Goal: Information Seeking & Learning: Learn about a topic

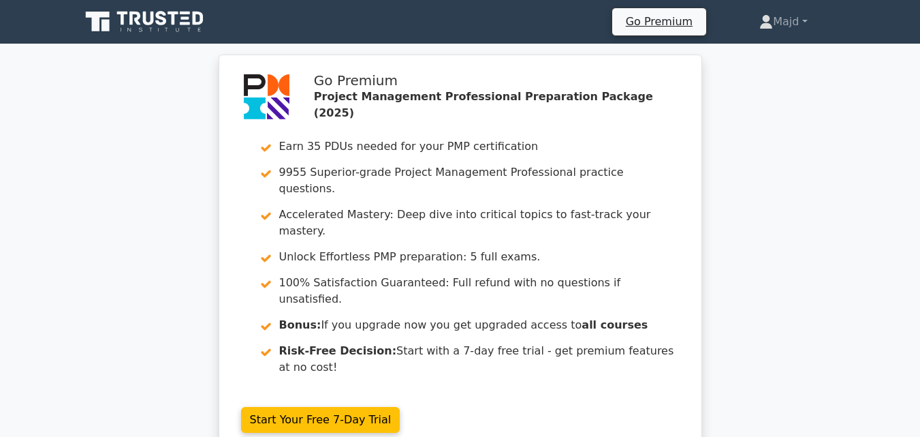
click at [97, 20] on icon at bounding box center [97, 22] width 24 height 20
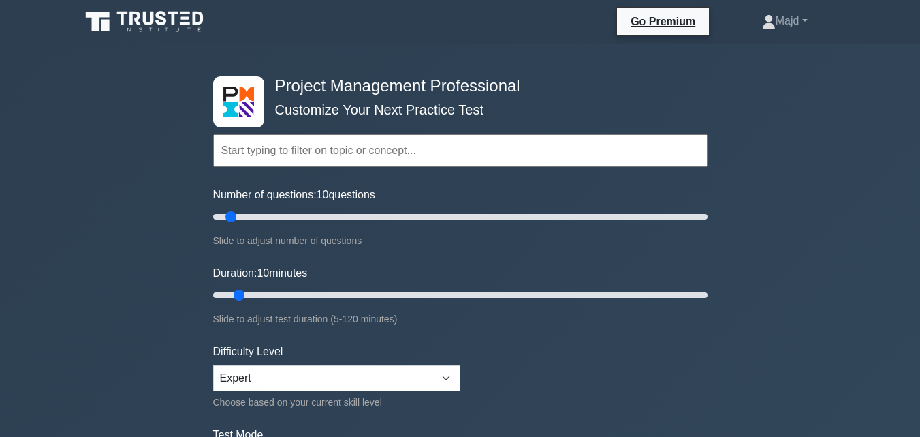
drag, startPoint x: 217, startPoint y: 10, endPoint x: 145, endPoint y: 28, distance: 74.3
click at [137, 28] on div "Go Premium Majd Profile" at bounding box center [460, 21] width 776 height 33
click at [275, 214] on input "Number of questions: 30 questions" at bounding box center [460, 216] width 494 height 16
type input "25"
click at [272, 215] on input "Number of questions: 25 questions" at bounding box center [460, 216] width 494 height 16
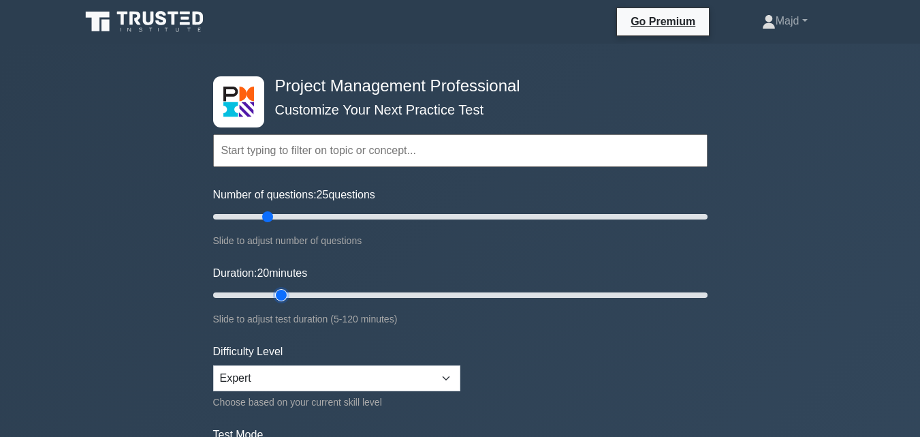
click at [281, 291] on input "Duration: 20 minutes" at bounding box center [460, 295] width 494 height 16
click at [292, 292] on input "Duration: 20 minutes" at bounding box center [460, 295] width 494 height 16
type input "30"
click at [313, 293] on input "Duration: 30 minutes" at bounding box center [460, 295] width 494 height 16
click at [320, 377] on select "Beginner Intermediate Expert" at bounding box center [336, 378] width 247 height 26
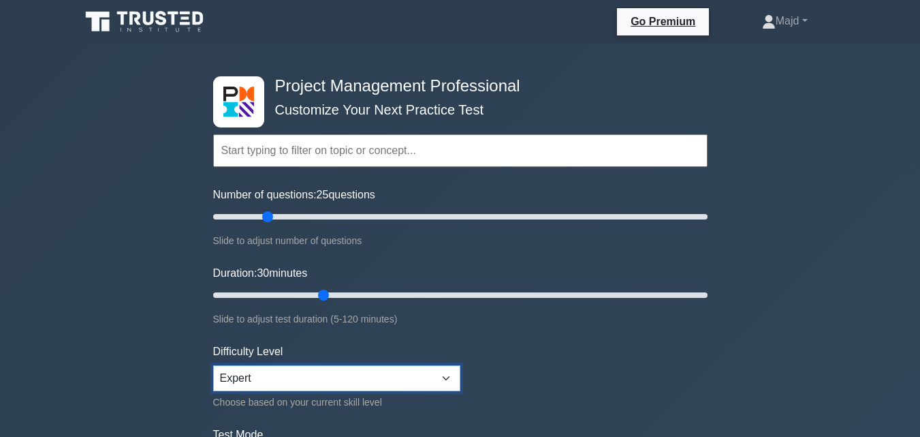
select select "beginner"
click at [213, 365] on select "Beginner Intermediate Expert" at bounding box center [336, 378] width 247 height 26
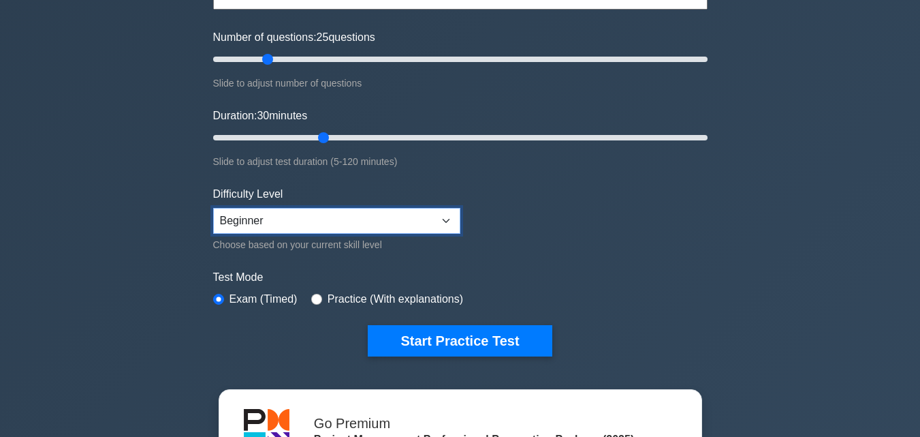
scroll to position [182, 0]
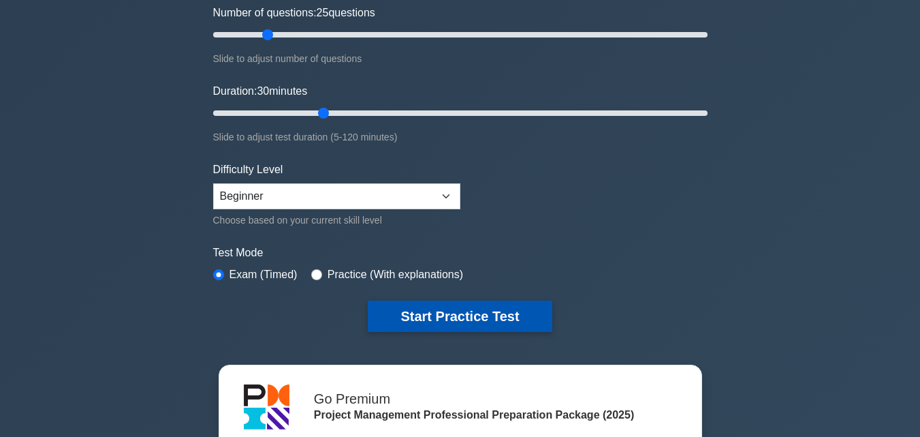
click at [428, 315] on button "Start Practice Test" at bounding box center [460, 315] width 184 height 31
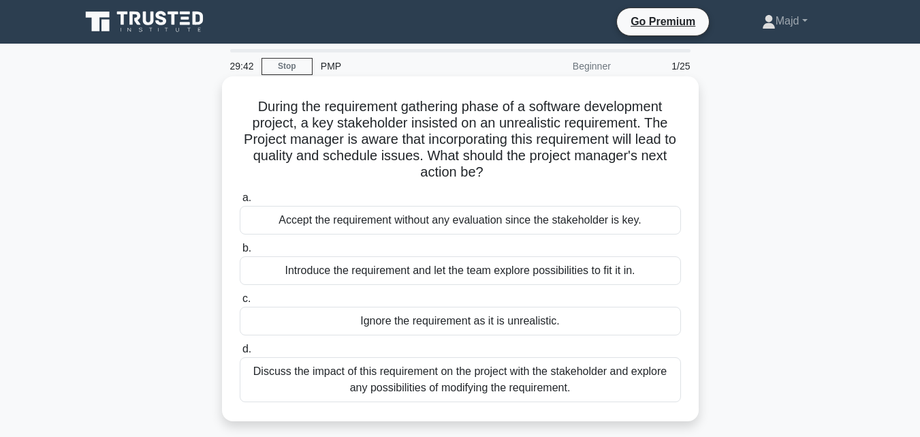
drag, startPoint x: 353, startPoint y: 126, endPoint x: 559, endPoint y: 169, distance: 210.1
click at [559, 169] on h5 "During the requirement gathering phase of a software development project, a key…" at bounding box center [460, 139] width 444 height 83
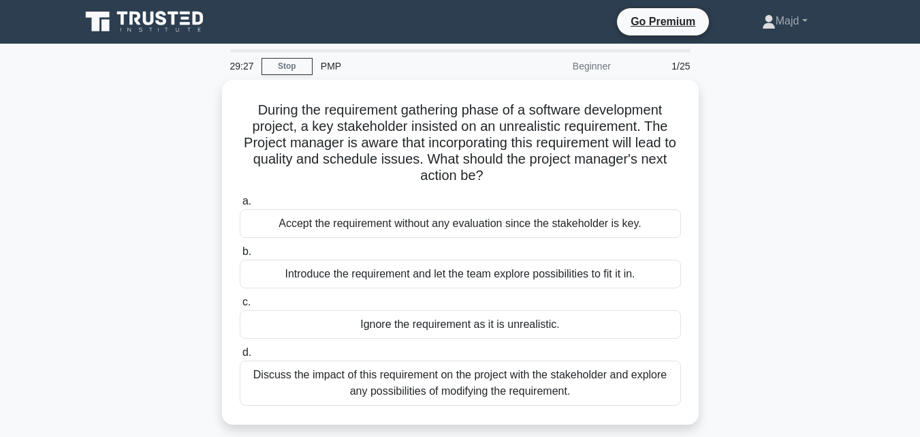
drag, startPoint x: 775, startPoint y: 233, endPoint x: 703, endPoint y: 272, distance: 82.3
click at [775, 233] on div "During the requirement gathering phase of a software development project, a key…" at bounding box center [460, 260] width 776 height 361
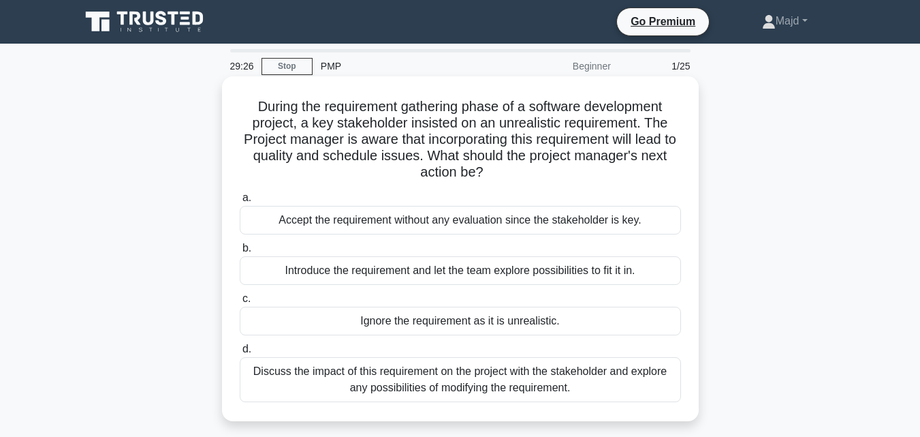
click at [416, 383] on div "Discuss the impact of this requirement on the project with the stakeholder and …" at bounding box center [460, 379] width 441 height 45
click at [240, 353] on input "d. Discuss the impact of this requirement on the project with the stakeholder a…" at bounding box center [240, 349] width 0 height 9
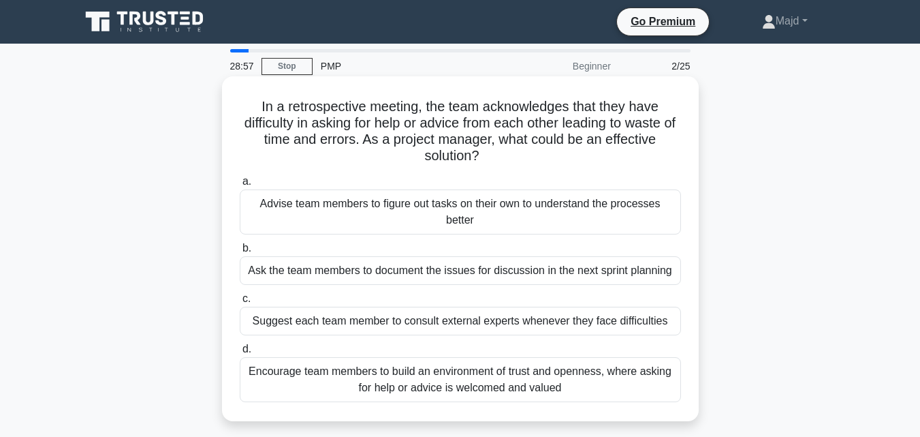
click at [467, 375] on div "Encourage team members to build an environment of trust and openness, where ask…" at bounding box center [460, 379] width 441 height 45
click at [240, 353] on input "d. Encourage team members to build an environment of trust and openness, where …" at bounding box center [240, 349] width 0 height 9
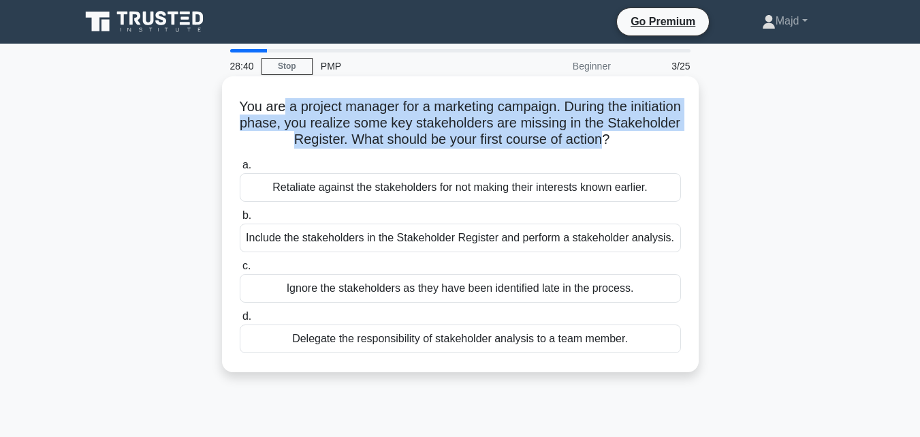
drag, startPoint x: 305, startPoint y: 102, endPoint x: 642, endPoint y: 141, distance: 338.7
click at [642, 141] on h5 "You are a project manager for a marketing campaign. During the initiation phase…" at bounding box center [460, 123] width 444 height 50
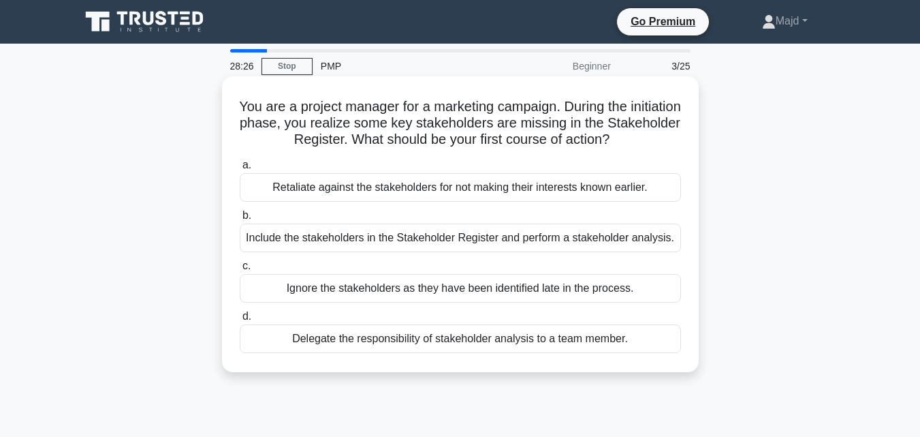
click at [359, 240] on div "Include the stakeholders in the Stakeholder Register and perform a stakeholder …" at bounding box center [460, 237] width 441 height 29
click at [240, 220] on input "b. Include the stakeholders in the Stakeholder Register and perform a stakehold…" at bounding box center [240, 215] width 0 height 9
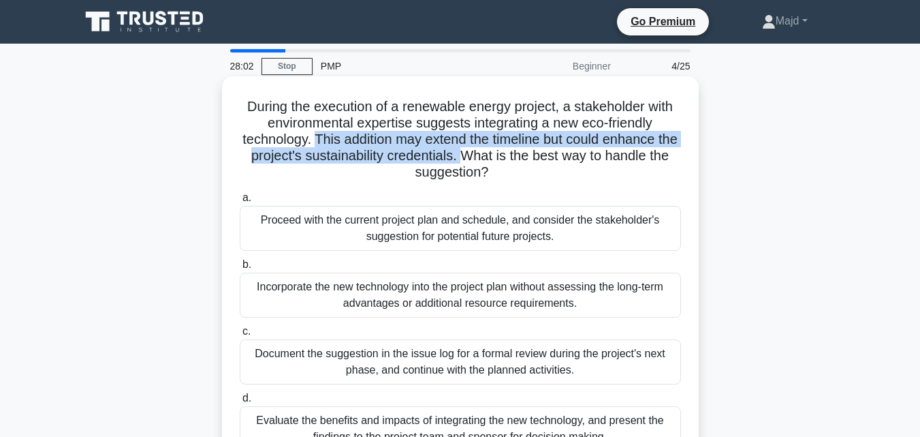
drag, startPoint x: 325, startPoint y: 138, endPoint x: 484, endPoint y: 163, distance: 161.3
click at [484, 163] on h5 "During the execution of a renewable energy project, a stakeholder with environm…" at bounding box center [460, 139] width 444 height 83
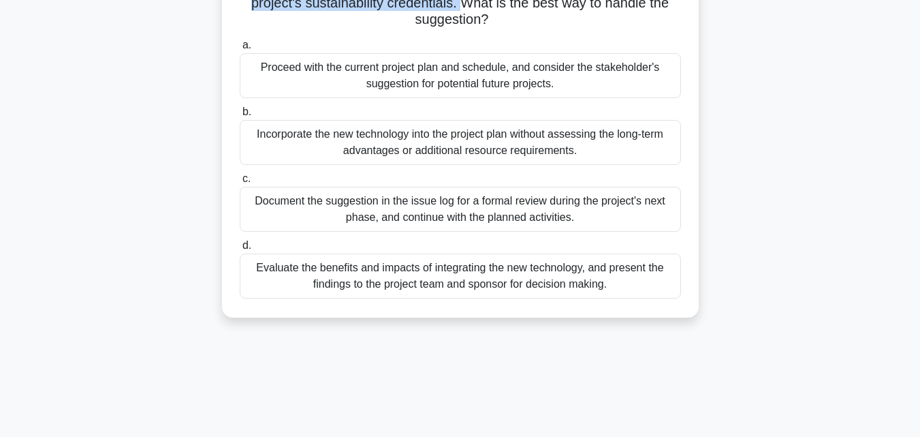
scroll to position [182, 0]
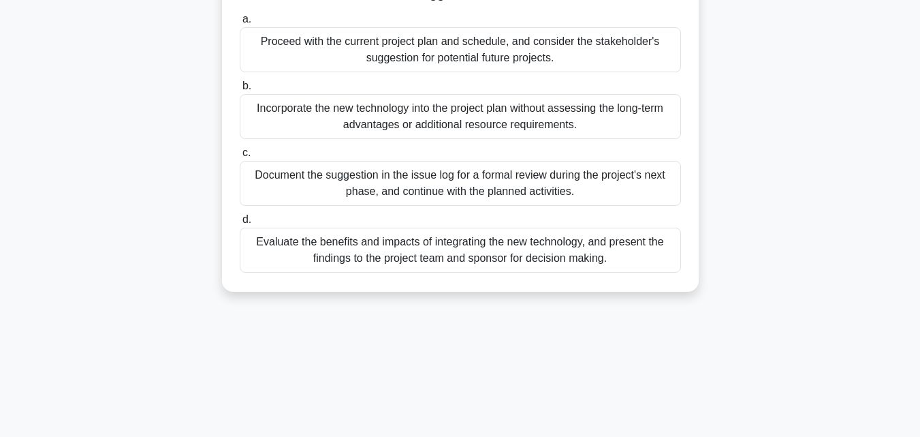
click at [479, 358] on div "27:41 Stop PMP Beginner 4/25 During the execution of a renewable energy project…" at bounding box center [460, 207] width 776 height 681
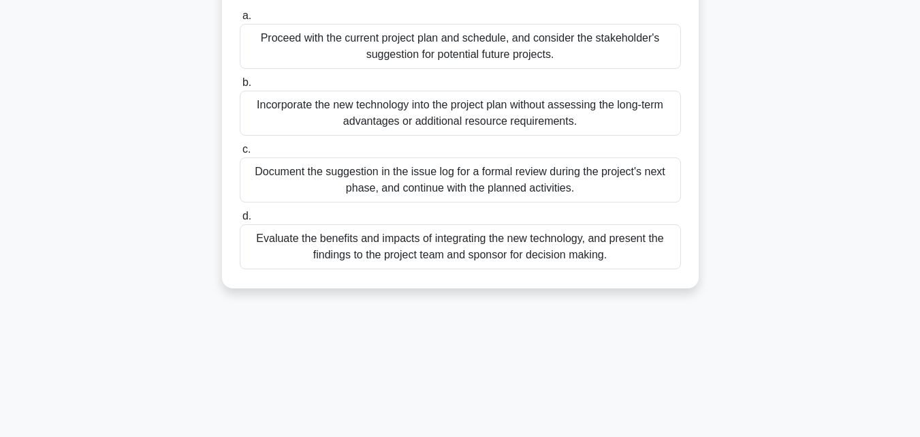
click at [424, 251] on div "Evaluate the benefits and impacts of integrating the new technology, and presen…" at bounding box center [460, 246] width 441 height 45
click at [240, 221] on input "d. Evaluate the benefits and impacts of integrating the new technology, and pre…" at bounding box center [240, 216] width 0 height 9
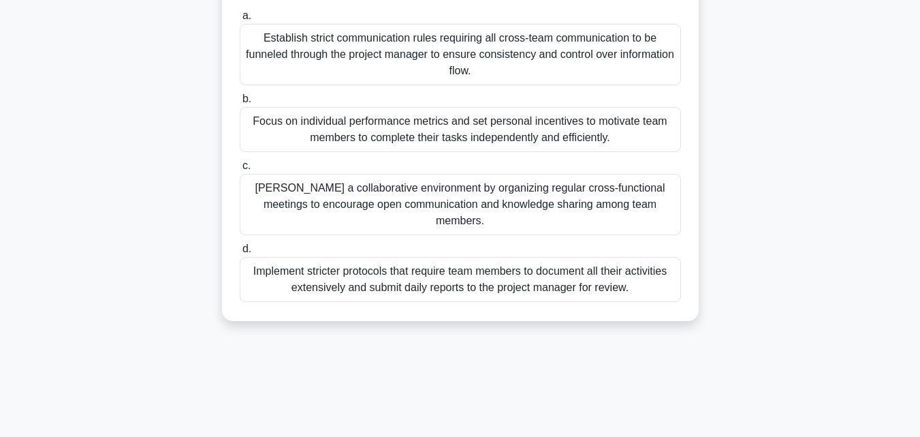
click at [454, 208] on div "Foster a collaborative environment by organizing regular cross-functional meeti…" at bounding box center [460, 204] width 441 height 61
click at [240, 170] on input "c. Foster a collaborative environment by organizing regular cross-functional me…" at bounding box center [240, 165] width 0 height 9
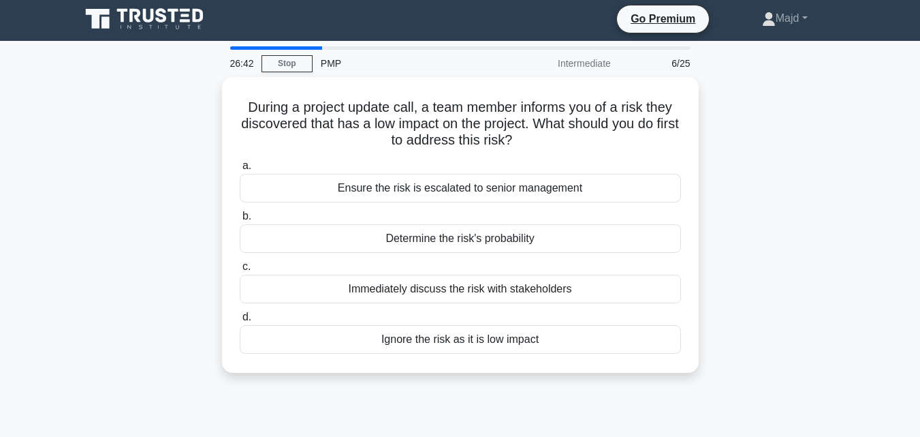
scroll to position [0, 0]
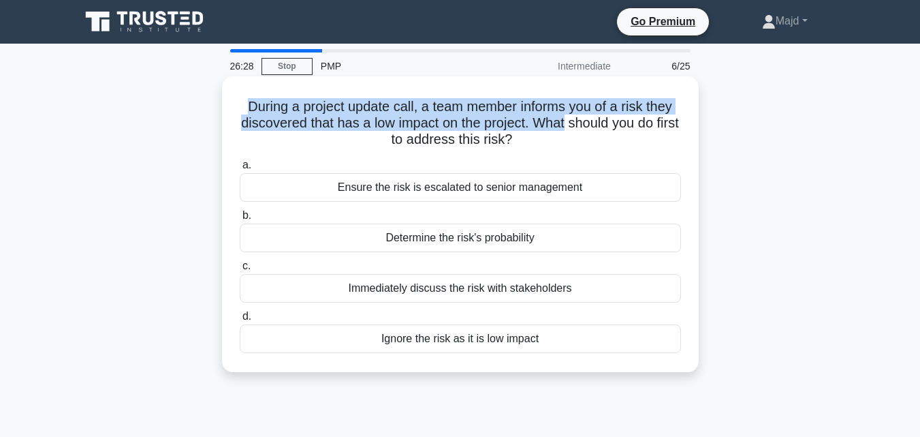
drag, startPoint x: 239, startPoint y: 104, endPoint x: 580, endPoint y: 127, distance: 342.0
click at [580, 127] on h5 "During a project update call, a team member informs you of a risk they discover…" at bounding box center [460, 123] width 444 height 50
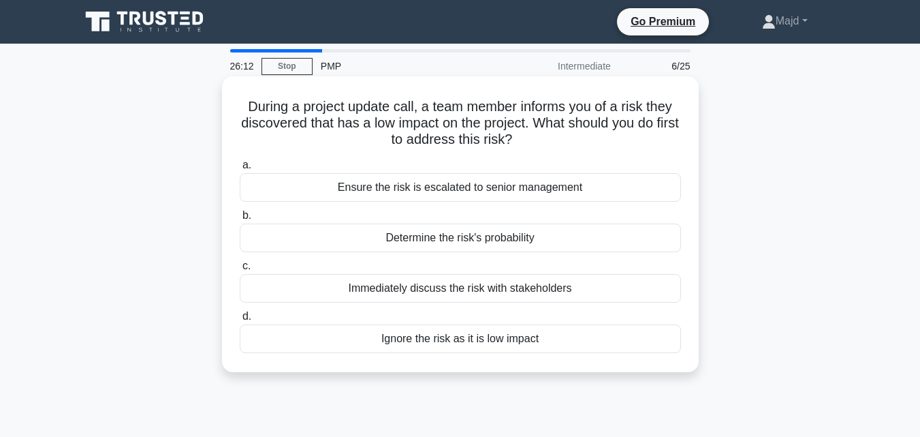
click at [437, 238] on div "Determine the risk's probability" at bounding box center [460, 237] width 441 height 29
click at [240, 220] on input "b. Determine the risk's probability" at bounding box center [240, 215] width 0 height 9
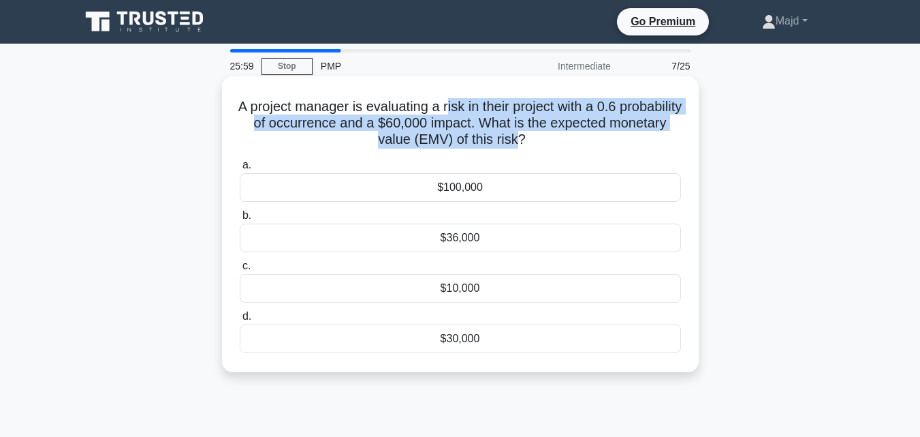
drag, startPoint x: 479, startPoint y: 102, endPoint x: 547, endPoint y: 148, distance: 82.4
click at [547, 148] on h5 "A project manager is evaluating a risk in their project with a 0.6 probability …" at bounding box center [460, 123] width 444 height 50
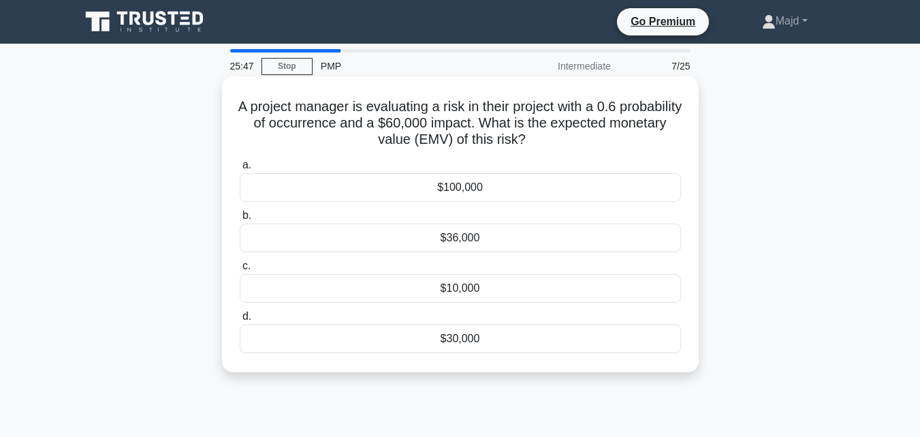
click at [265, 100] on h5 "A project manager is evaluating a risk in their project with a 0.6 probability …" at bounding box center [460, 123] width 444 height 50
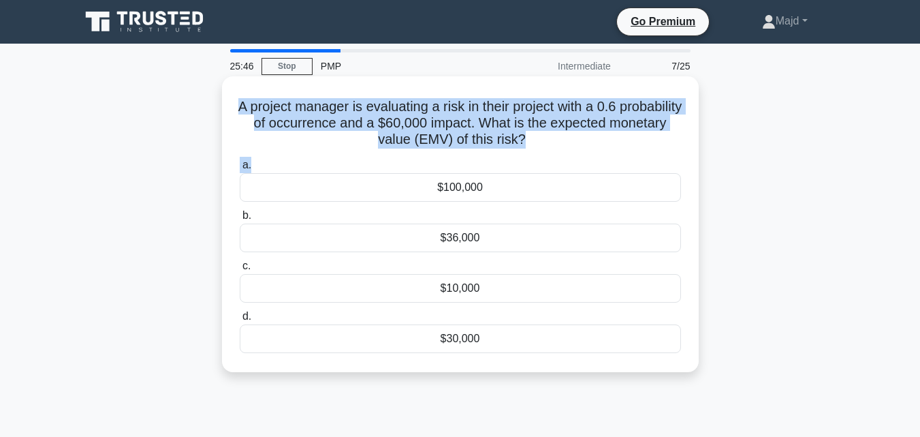
drag, startPoint x: 264, startPoint y: 103, endPoint x: 567, endPoint y: 152, distance: 306.4
click at [567, 152] on div "A project manager is evaluating a risk in their project with a 0.6 probability …" at bounding box center [460, 224] width 466 height 285
copy div "A project manager is evaluating a risk in their project with a 0.6 probability …"
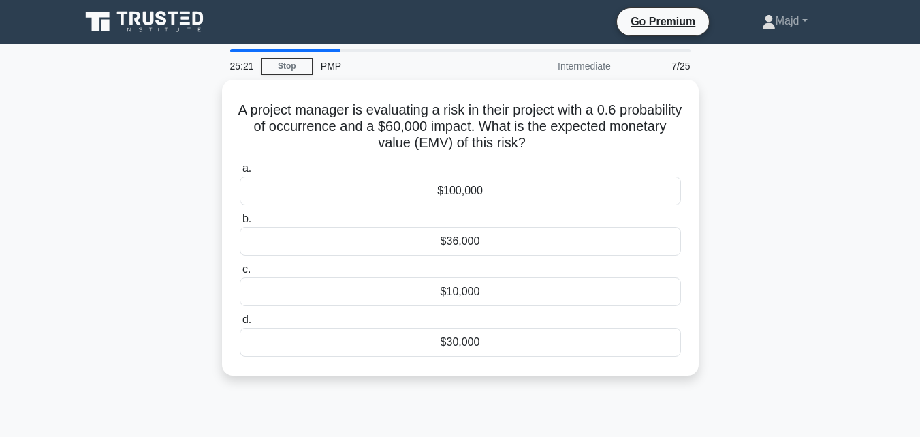
click at [151, 332] on div "A project manager is evaluating a risk in their project with a 0.6 probability …" at bounding box center [460, 236] width 776 height 312
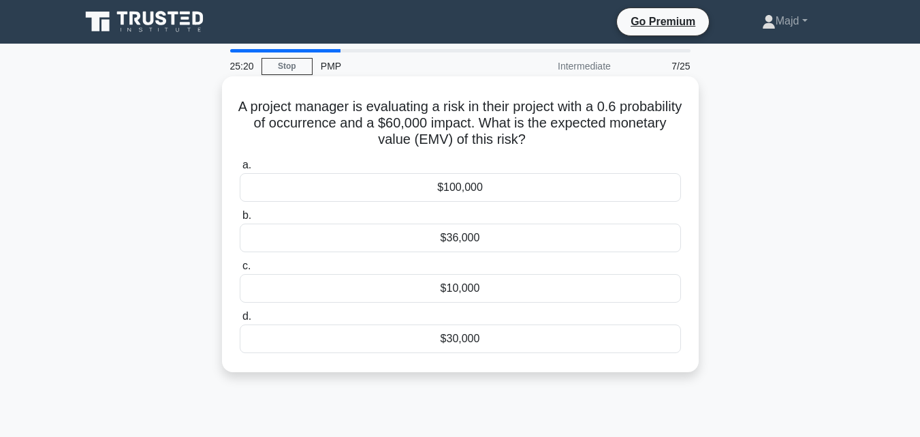
click at [462, 244] on div "$36,000" at bounding box center [460, 237] width 441 height 29
click at [240, 220] on input "b. $36,000" at bounding box center [240, 215] width 0 height 9
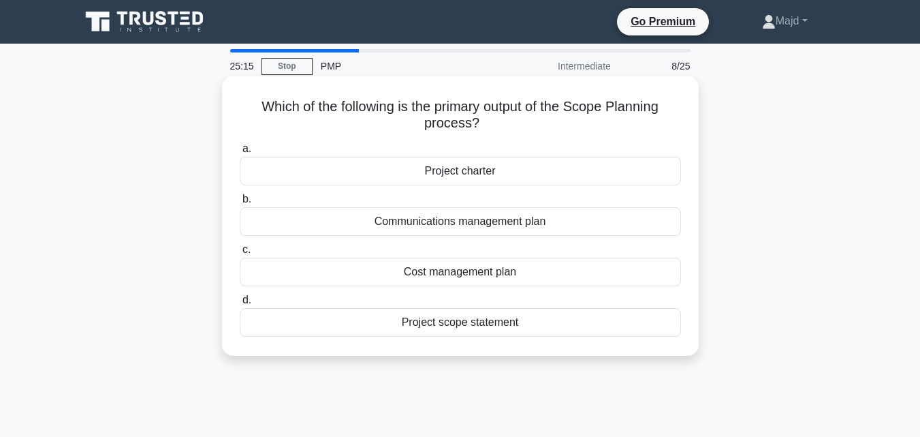
drag, startPoint x: 407, startPoint y: 106, endPoint x: 572, endPoint y: 119, distance: 166.0
click at [572, 119] on h5 "Which of the following is the primary output of the Scope Planning process? .sp…" at bounding box center [460, 115] width 444 height 34
click at [469, 330] on div "Project scope statement" at bounding box center [460, 322] width 441 height 29
click at [240, 304] on input "d. Project scope statement" at bounding box center [240, 300] width 0 height 9
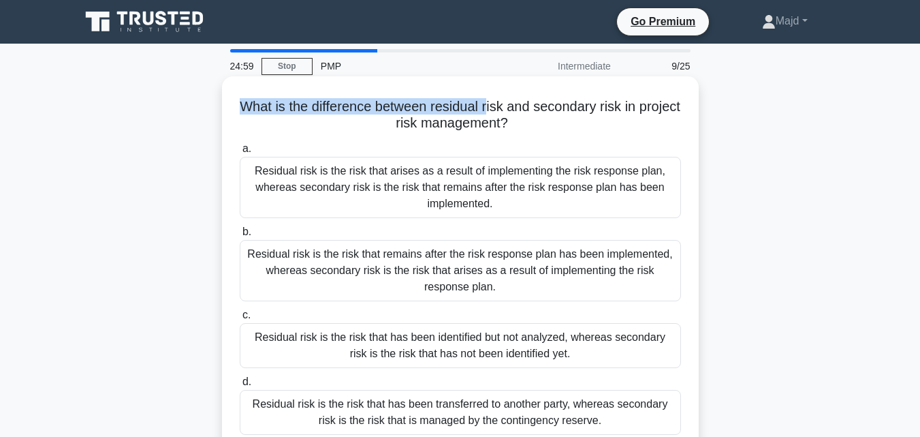
drag, startPoint x: 262, startPoint y: 104, endPoint x: 487, endPoint y: 108, distance: 225.5
click at [512, 103] on h5 "What is the difference between residual risk and secondary risk in project risk…" at bounding box center [460, 115] width 444 height 34
click at [477, 111] on h5 "What is the difference between residual risk and secondary risk in project risk…" at bounding box center [460, 115] width 444 height 34
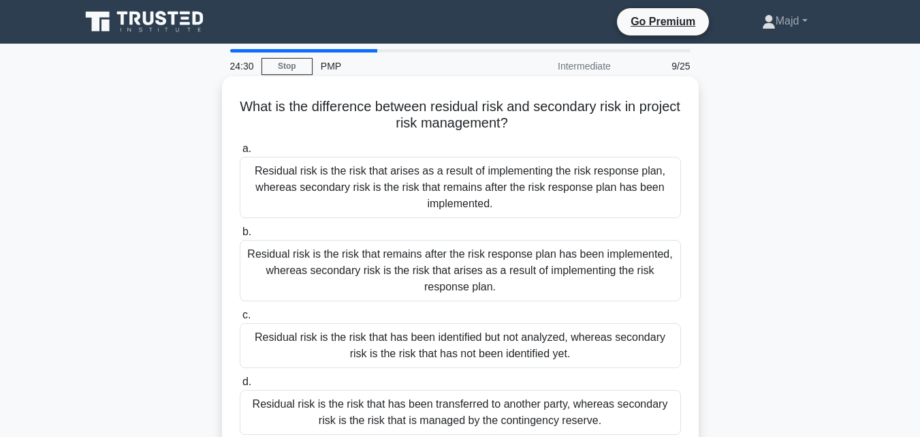
click at [515, 192] on div "Residual risk is the risk that arises as a result of implementing the risk resp…" at bounding box center [460, 187] width 441 height 61
click at [240, 153] on input "a. Residual risk is the risk that arises as a result of implementing the risk r…" at bounding box center [240, 148] width 0 height 9
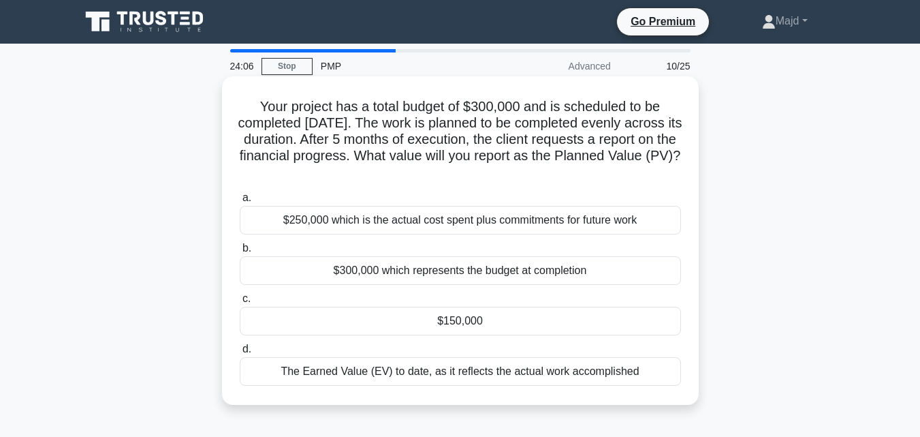
drag, startPoint x: 289, startPoint y: 159, endPoint x: 627, endPoint y: 166, distance: 338.6
click at [627, 166] on h5 "Your project has a total budget of $300,000 and is scheduled to be completed in…" at bounding box center [460, 139] width 444 height 83
drag, startPoint x: 245, startPoint y: 103, endPoint x: 674, endPoint y: 381, distance: 510.7
click at [674, 381] on div "Your project has a total budget of $300,000 and is scheduled to be completed in…" at bounding box center [460, 240] width 466 height 317
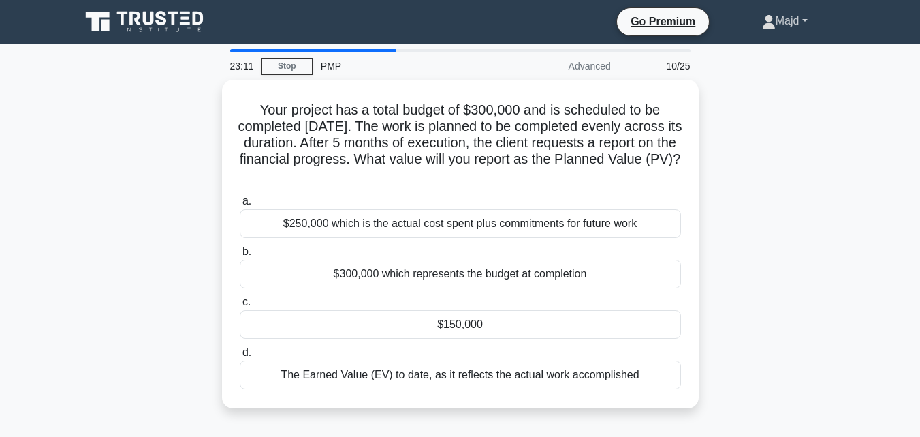
copy div "Your project has a total budget of $300,000 and is scheduled to be completed in…"
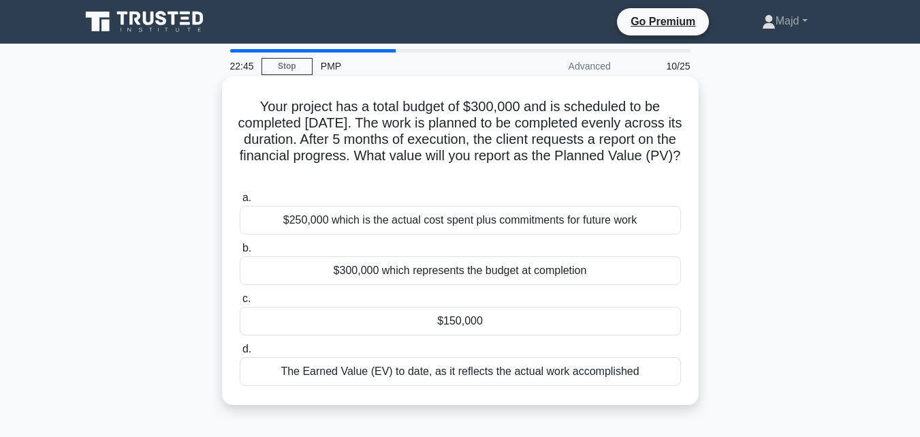
click at [490, 366] on div "The Earned Value (EV) to date, as it reflects the actual work accomplished" at bounding box center [460, 371] width 441 height 29
click at [240, 353] on input "d. The Earned Value (EV) to date, as it reflects the actual work accomplished" at bounding box center [240, 349] width 0 height 9
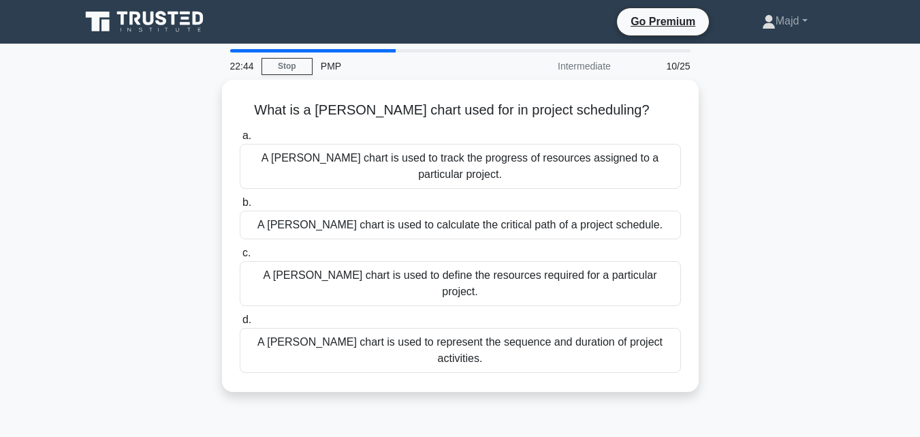
click at [733, 159] on div "What is a Gantt chart used for in project scheduling? .spinner_0XTQ{transform-o…" at bounding box center [460, 244] width 776 height 328
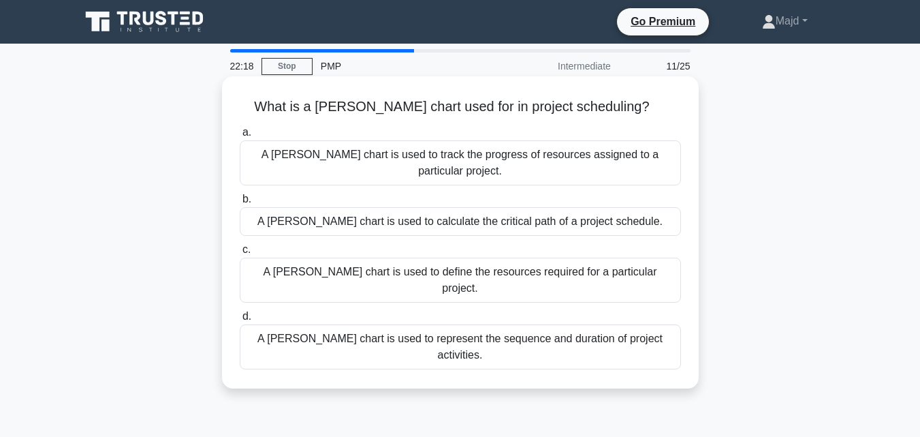
drag, startPoint x: 287, startPoint y: 103, endPoint x: 671, endPoint y: 321, distance: 441.1
click at [671, 321] on div "What is a Gantt chart used for in project scheduling? .spinner_0XTQ{transform-o…" at bounding box center [460, 232] width 466 height 301
copy div "What is a Gantt chart used for in project scheduling? .spinner_0XTQ{transform-o…"
click at [480, 155] on div "A [PERSON_NAME] chart is used to track the progress of resources assigned to a …" at bounding box center [460, 162] width 441 height 45
click at [240, 137] on input "a. A Gantt chart is used to track the progress of resources assigned to a parti…" at bounding box center [240, 132] width 0 height 9
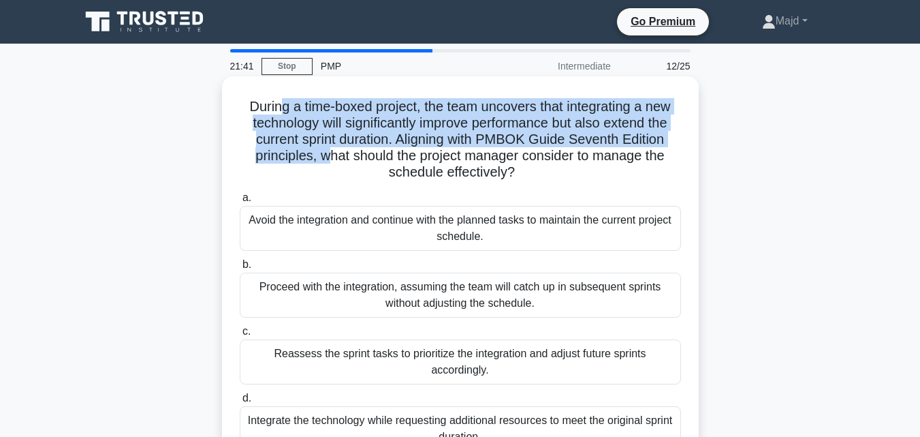
drag, startPoint x: 279, startPoint y: 106, endPoint x: 330, endPoint y: 162, distance: 75.7
click at [330, 162] on h5 "During a time-boxed project, the team uncovers that integrating a new technolog…" at bounding box center [460, 139] width 444 height 83
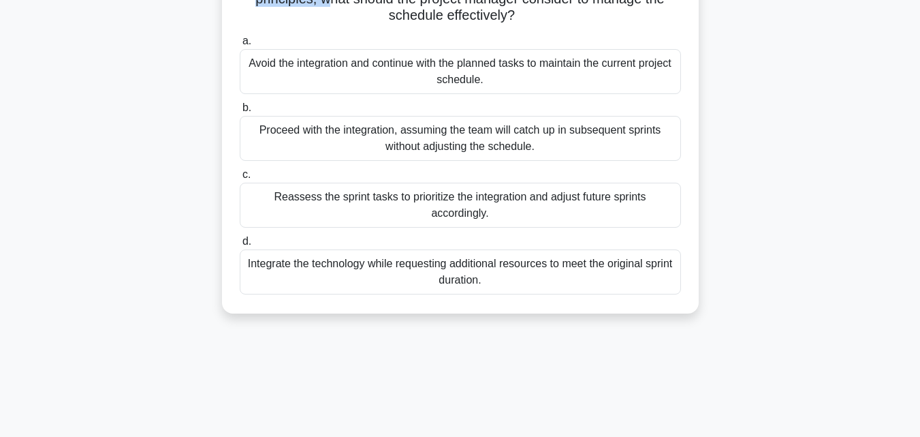
scroll to position [182, 0]
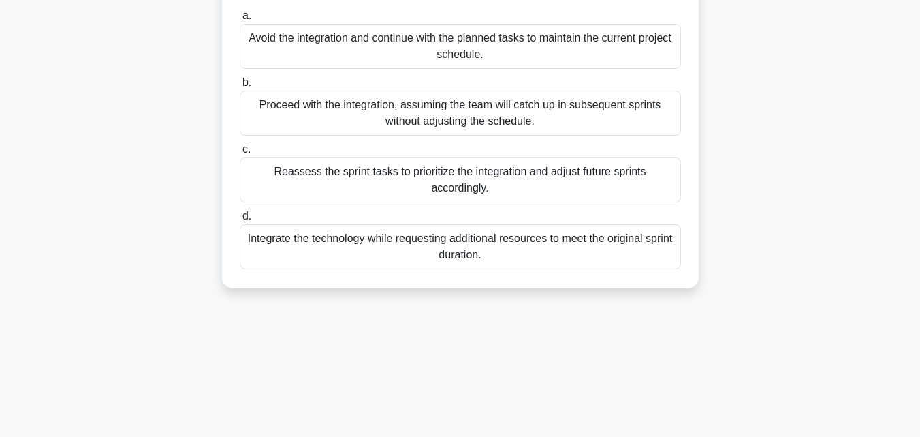
click at [425, 174] on div "Reassess the sprint tasks to prioritize the integration and adjust future sprin…" at bounding box center [460, 179] width 441 height 45
click at [240, 154] on input "c. Reassess the sprint tasks to prioritize the integration and adjust future sp…" at bounding box center [240, 149] width 0 height 9
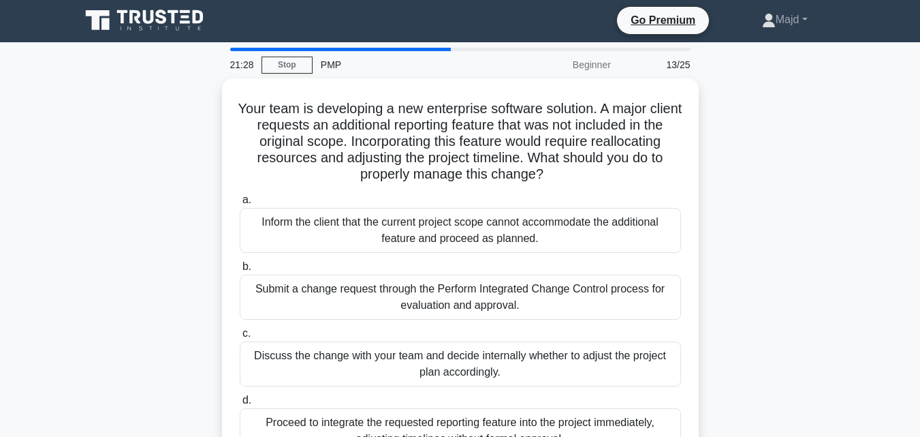
scroll to position [0, 0]
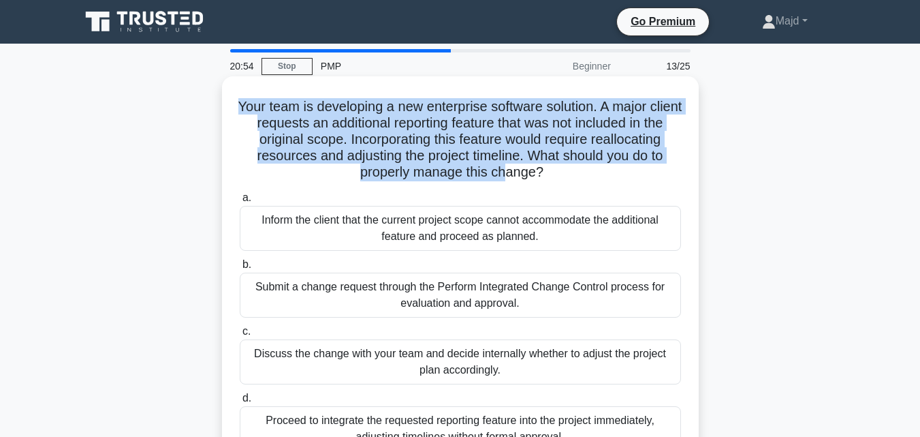
drag, startPoint x: 252, startPoint y: 106, endPoint x: 507, endPoint y: 183, distance: 266.1
click at [507, 183] on div "Your team is developing a new enterprise software solution. A major client requ…" at bounding box center [460, 273] width 466 height 383
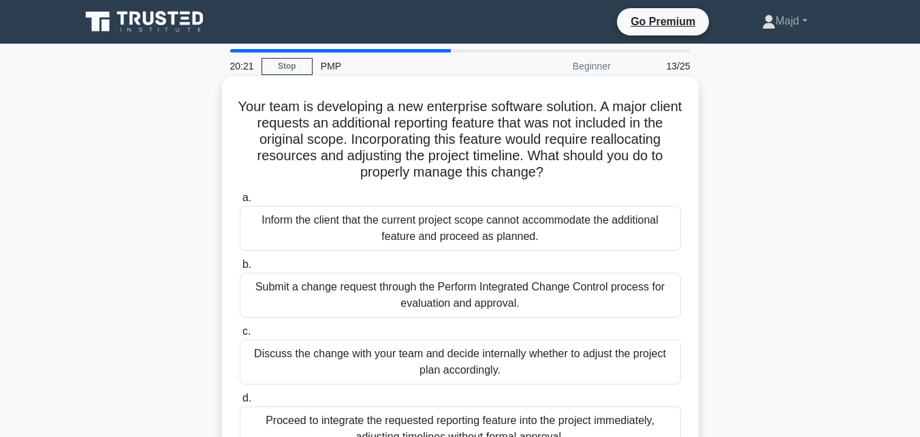
click at [369, 292] on div "Submit a change request through the Perform Integrated Change Control process f…" at bounding box center [460, 294] width 441 height 45
click at [240, 269] on input "b. Submit a change request through the Perform Integrated Change Control proces…" at bounding box center [240, 264] width 0 height 9
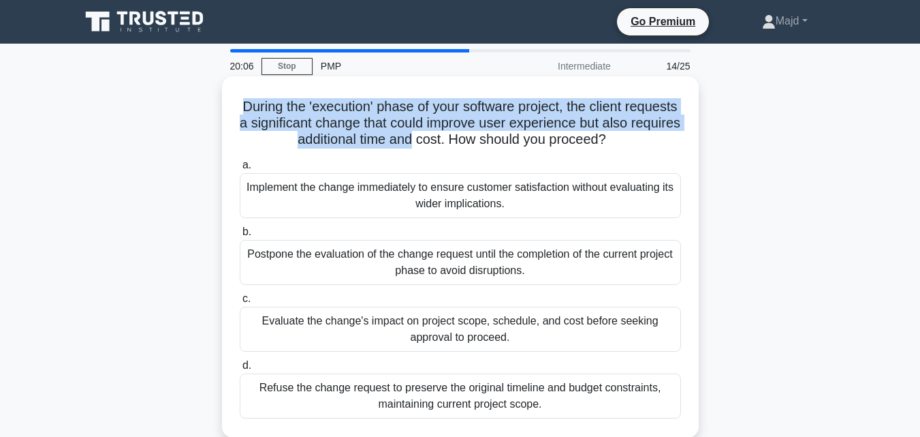
drag, startPoint x: 268, startPoint y: 99, endPoint x: 450, endPoint y: 147, distance: 187.3
click at [450, 147] on h5 "During the 'execution' phase of your software project, the client requests a si…" at bounding box center [460, 123] width 444 height 50
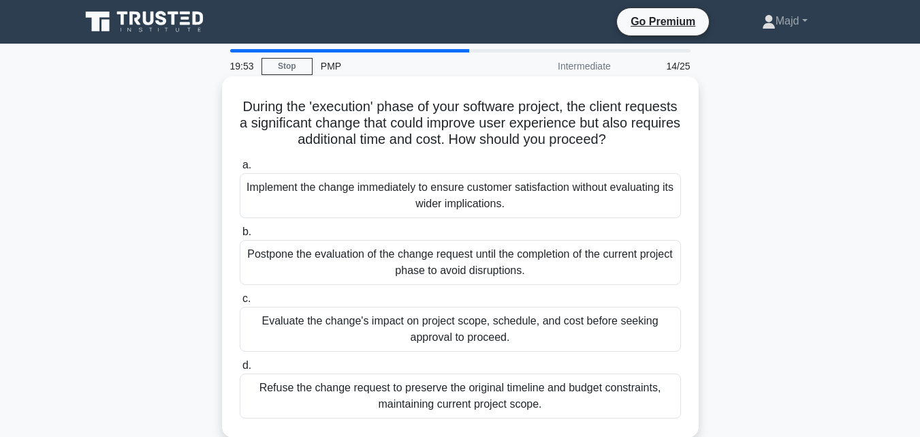
click at [473, 328] on div "Evaluate the change's impact on project scope, schedule, and cost before seekin…" at bounding box center [460, 328] width 441 height 45
click at [240, 303] on input "c. Evaluate the change's impact on project scope, schedule, and cost before see…" at bounding box center [240, 298] width 0 height 9
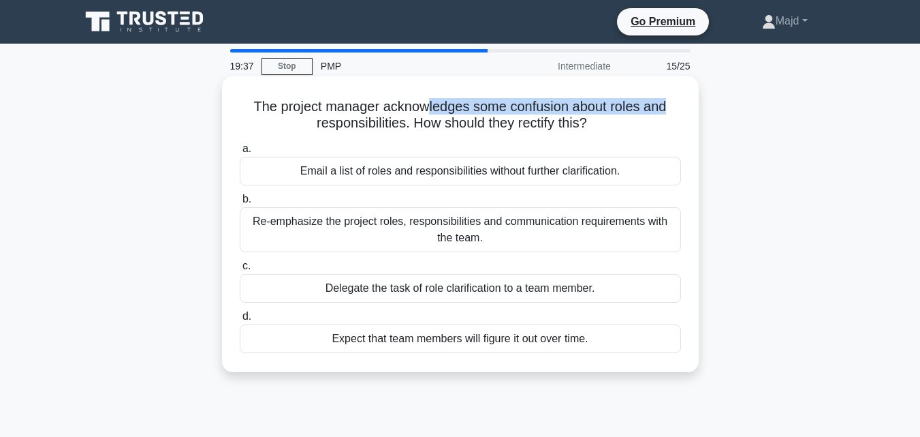
drag, startPoint x: 440, startPoint y: 105, endPoint x: 685, endPoint y: 114, distance: 244.7
click at [685, 114] on div "The project manager acknowledges some confusion about roles and responsibilitie…" at bounding box center [460, 224] width 466 height 285
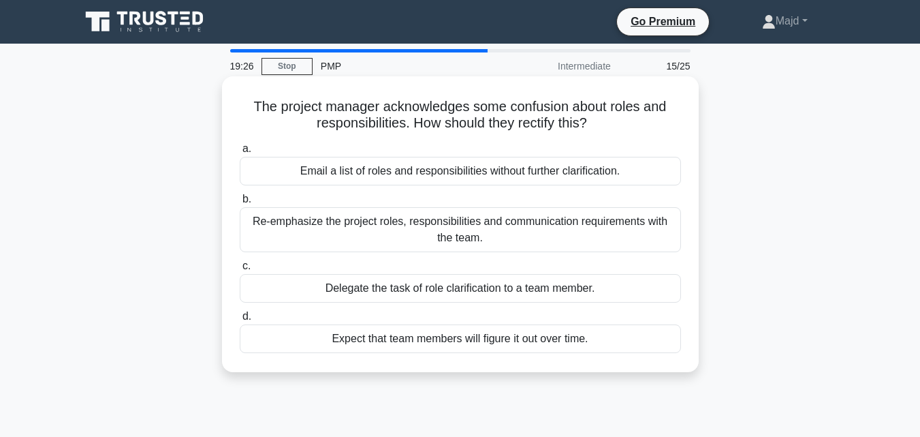
click at [404, 226] on div "Re-emphasize the project roles, responsibilities and communication requirements…" at bounding box center [460, 229] width 441 height 45
click at [240, 204] on input "b. Re-emphasize the project roles, responsibilities and communication requireme…" at bounding box center [240, 199] width 0 height 9
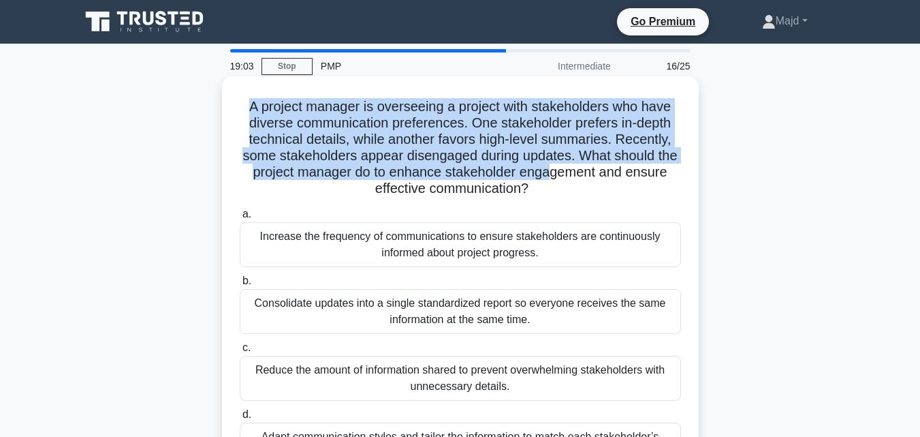
drag, startPoint x: 245, startPoint y: 101, endPoint x: 590, endPoint y: 176, distance: 352.7
click at [590, 176] on h5 "A project manager is overseeing a project with stakeholders who have diverse co…" at bounding box center [460, 147] width 444 height 99
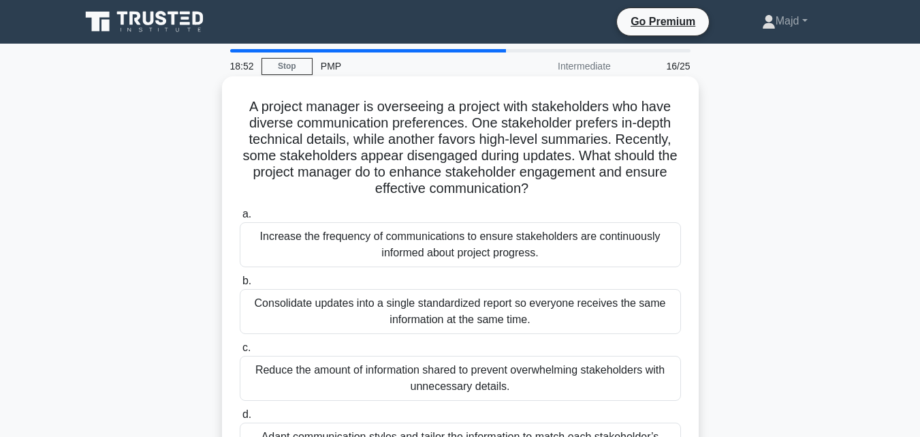
click at [459, 426] on div "Adapt communication styles and tailor the information to match each stakeholder…" at bounding box center [460, 444] width 441 height 45
click at [240, 419] on input "d. Adapt communication styles and tailor the information to match each stakehol…" at bounding box center [240, 414] width 0 height 9
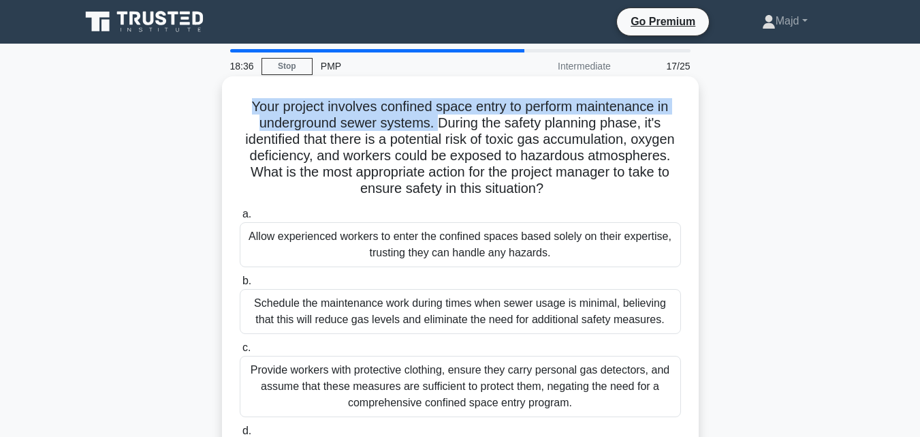
drag, startPoint x: 245, startPoint y: 101, endPoint x: 439, endPoint y: 121, distance: 195.9
click at [439, 121] on h5 "Your project involves confined space entry to perform maintenance in undergroun…" at bounding box center [460, 147] width 444 height 99
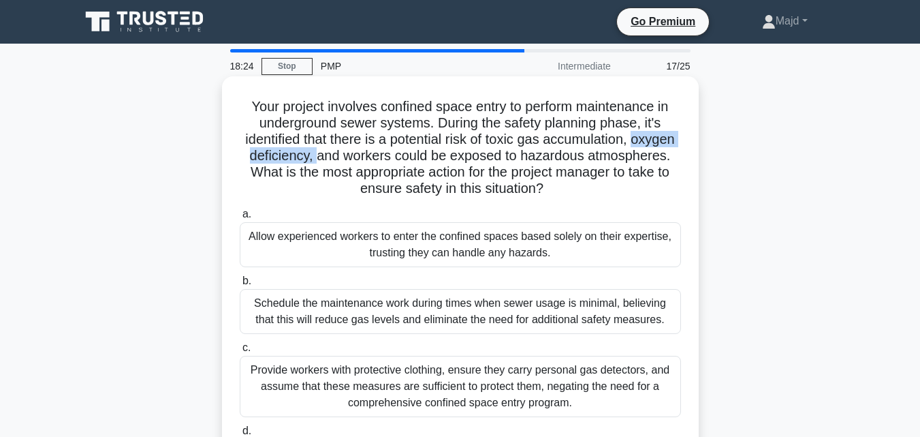
drag, startPoint x: 268, startPoint y: 155, endPoint x: 392, endPoint y: 155, distance: 124.0
click at [383, 156] on h5 "Your project involves confined space entry to perform maintenance in undergroun…" at bounding box center [460, 147] width 444 height 99
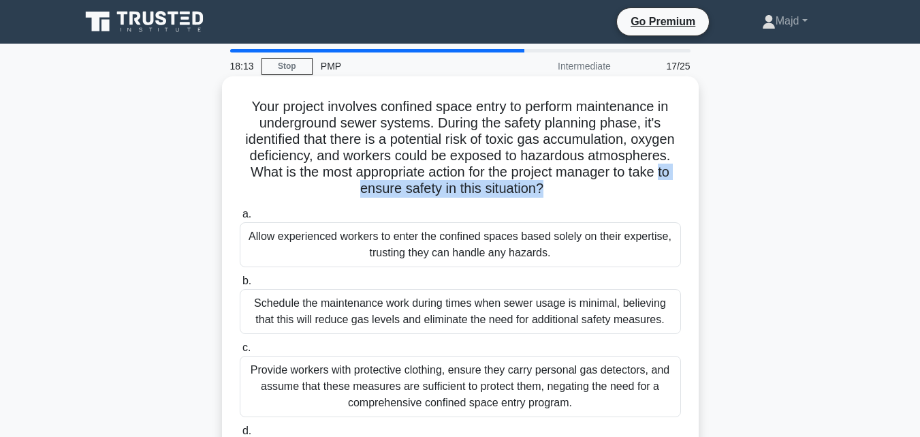
drag, startPoint x: 402, startPoint y: 191, endPoint x: 605, endPoint y: 193, distance: 203.0
click at [605, 193] on h5 "Your project involves confined space entry to perform maintenance in undergroun…" at bounding box center [460, 147] width 444 height 99
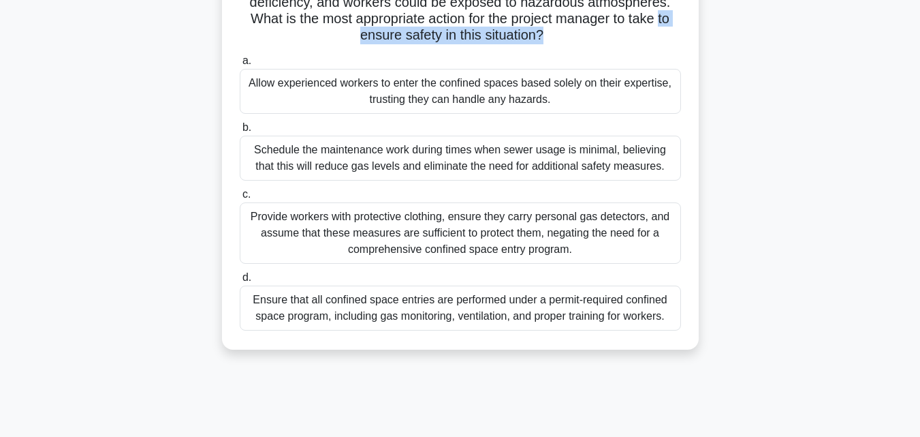
scroll to position [182, 0]
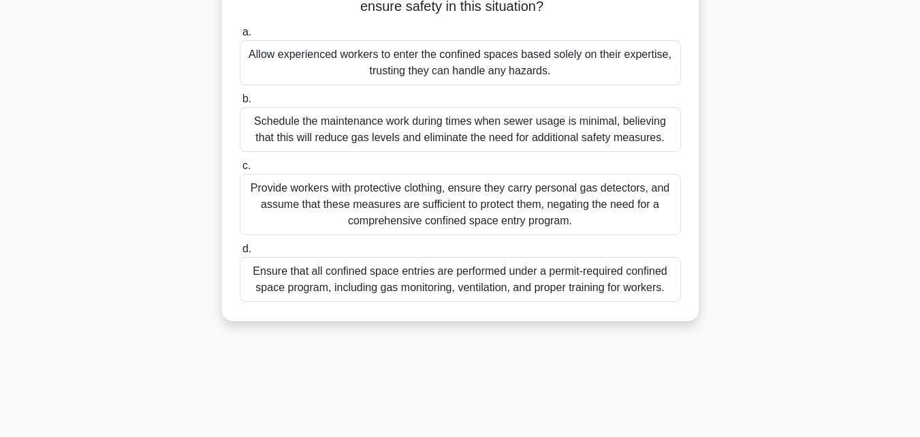
click at [471, 290] on div "Ensure that all confined space entries are performed under a permit-required co…" at bounding box center [460, 279] width 441 height 45
click at [240, 253] on input "d. Ensure that all confined space entries are performed under a permit-required…" at bounding box center [240, 249] width 0 height 9
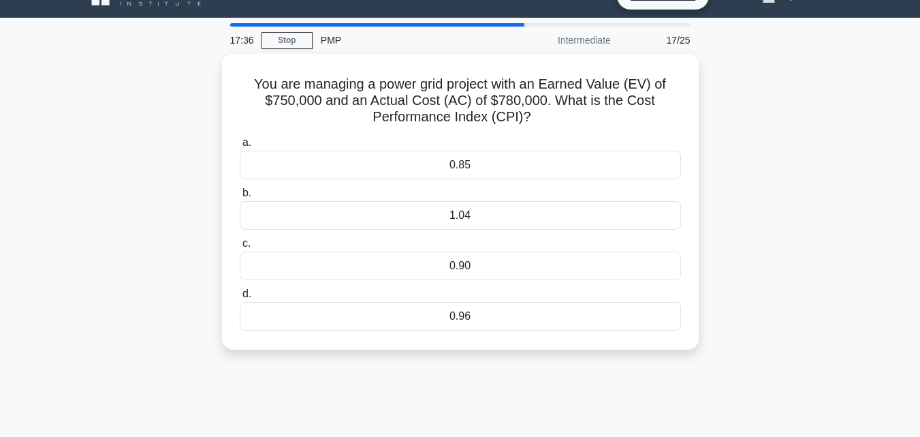
scroll to position [0, 0]
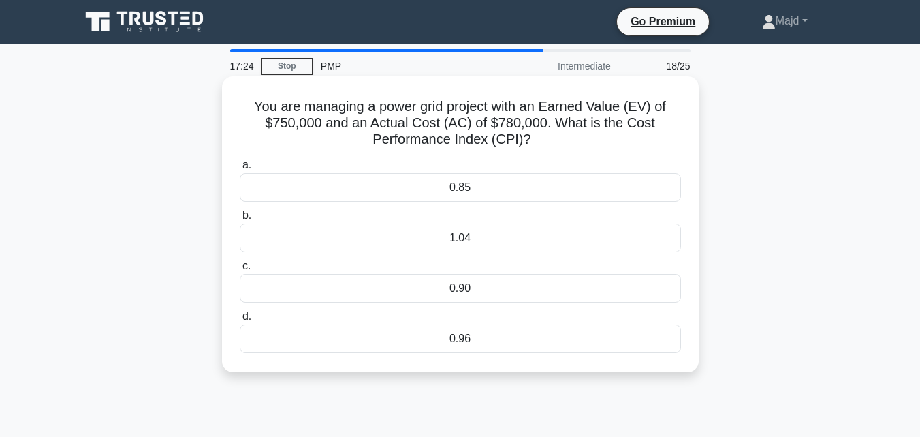
drag, startPoint x: 266, startPoint y: 119, endPoint x: 544, endPoint y: 136, distance: 277.7
click at [544, 136] on h5 "You are managing a power grid project with an Earned Value (EV) of $750,000 and…" at bounding box center [460, 123] width 444 height 50
click at [433, 330] on div "0.96" at bounding box center [460, 338] width 441 height 29
click at [240, 321] on input "d. 0.96" at bounding box center [240, 316] width 0 height 9
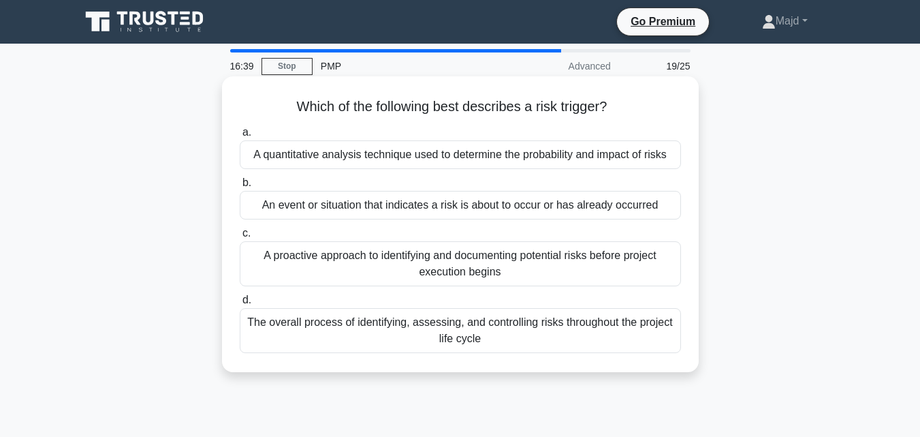
click at [565, 330] on div "The overall process of identifying, assessing, and controlling risks throughout…" at bounding box center [460, 330] width 441 height 45
click at [240, 304] on input "d. The overall process of identifying, assessing, and controlling risks through…" at bounding box center [240, 300] width 0 height 9
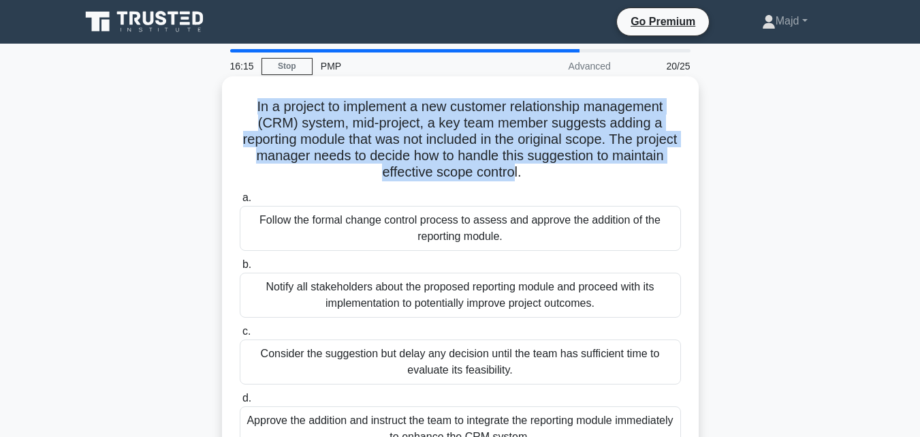
drag, startPoint x: 250, startPoint y: 104, endPoint x: 540, endPoint y: 176, distance: 298.8
click at [540, 176] on h5 "In a project to implement a new customer relationship management (CRM) system, …" at bounding box center [460, 139] width 444 height 83
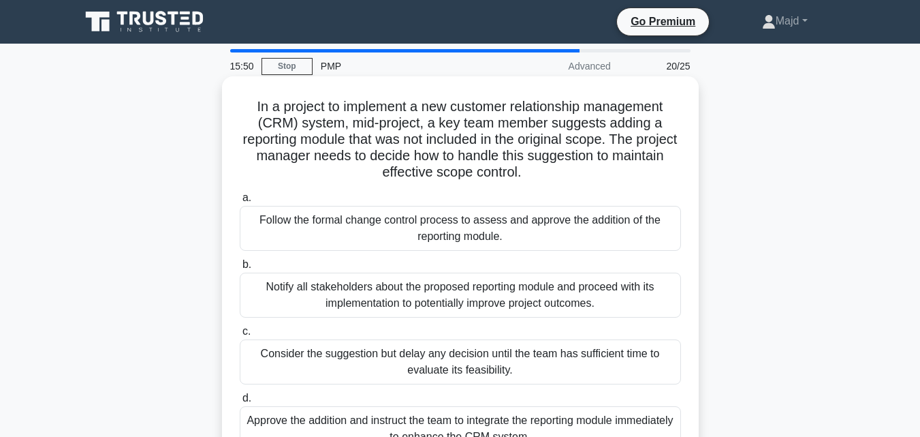
click at [356, 225] on div "Follow the formal change control process to assess and approve the addition of …" at bounding box center [460, 228] width 441 height 45
click at [240, 202] on input "a. Follow the formal change control process to assess and approve the addition …" at bounding box center [240, 197] width 0 height 9
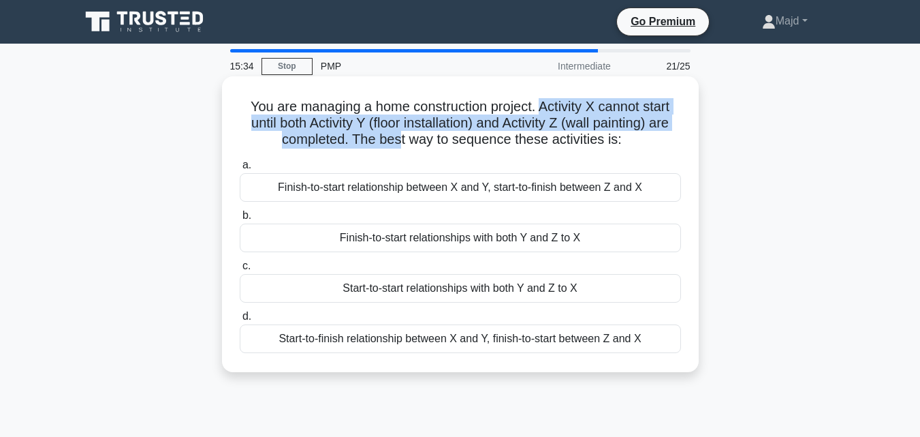
drag, startPoint x: 544, startPoint y: 103, endPoint x: 398, endPoint y: 138, distance: 150.0
click at [398, 138] on h5 "You are managing a home construction project. Activity X cannot start until bot…" at bounding box center [460, 123] width 444 height 50
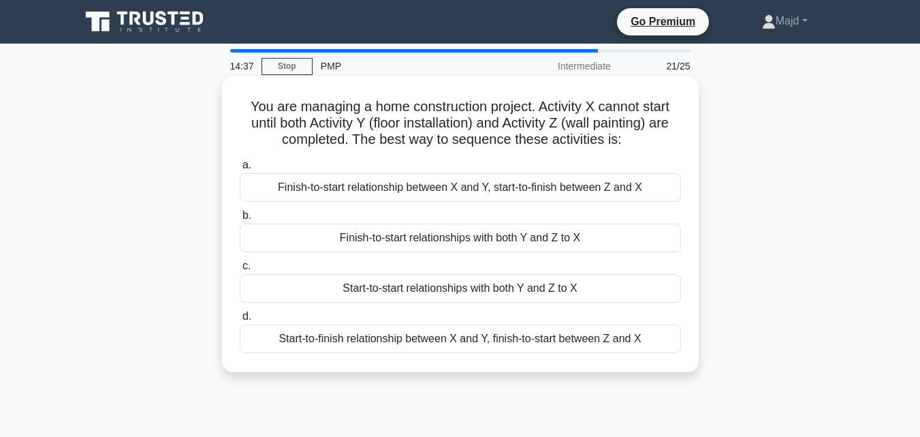
click at [478, 234] on div "Finish-to-start relationships with both Y and Z to X" at bounding box center [460, 237] width 441 height 29
click at [240, 220] on input "b. Finish-to-start relationships with both Y and Z to X" at bounding box center [240, 215] width 0 height 9
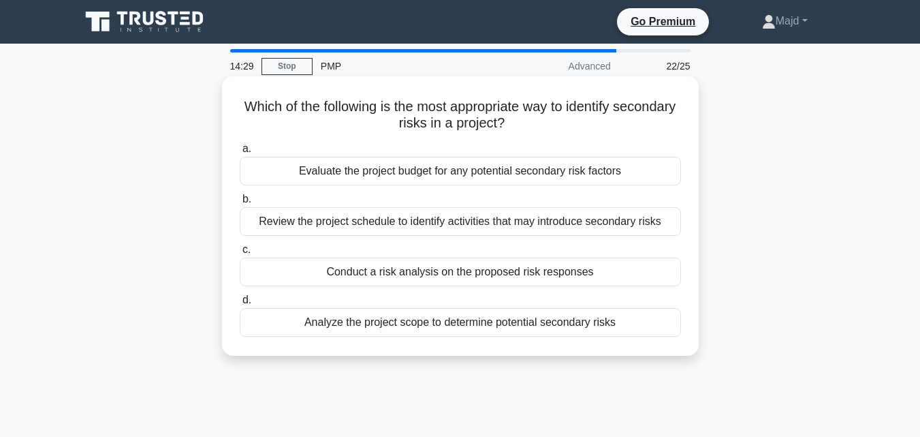
drag, startPoint x: 814, startPoint y: 147, endPoint x: 584, endPoint y: 174, distance: 231.7
click at [814, 147] on div "Which of the following is the most appropriate way to identify secondary risks …" at bounding box center [460, 228] width 776 height 296
click at [472, 274] on div "Conduct a risk analysis on the proposed risk responses" at bounding box center [460, 271] width 441 height 29
click at [240, 254] on input "c. Conduct a risk analysis on the proposed risk responses" at bounding box center [240, 249] width 0 height 9
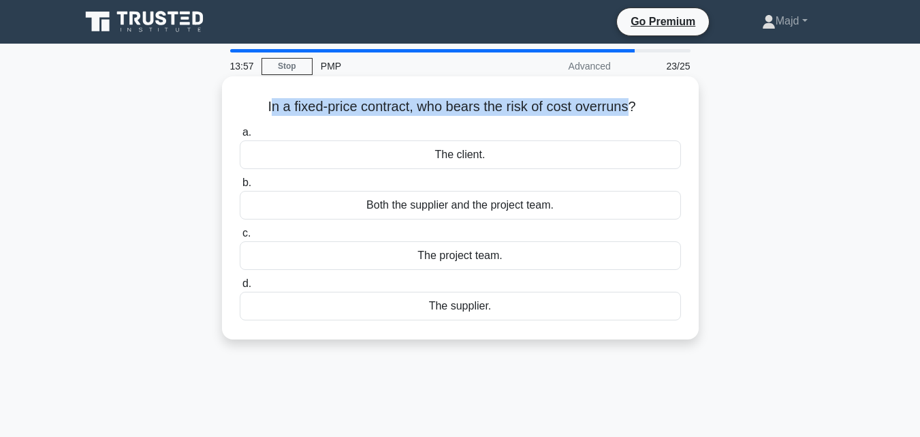
drag, startPoint x: 630, startPoint y: 108, endPoint x: 266, endPoint y: 97, distance: 363.9
click at [266, 98] on h5 "In a fixed-price contract, who bears the risk of cost overruns? .spinner_0XTQ{t…" at bounding box center [460, 107] width 444 height 18
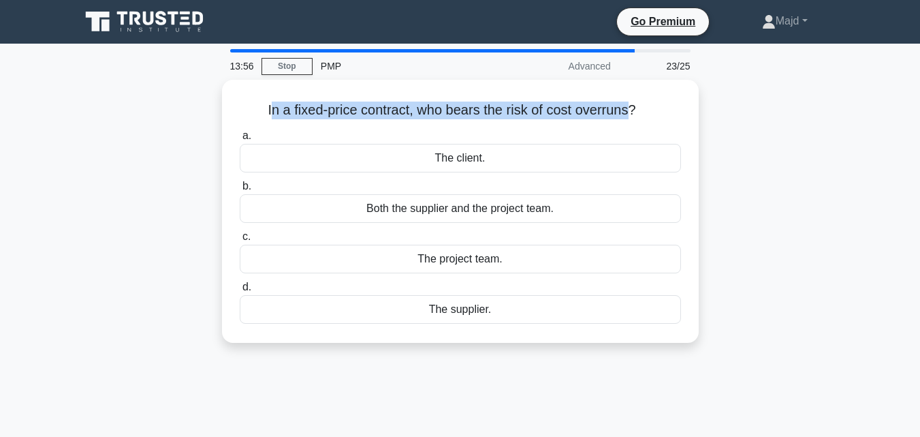
copy h5 "n a fixed-price contract, who bears the risk of cost overruns"
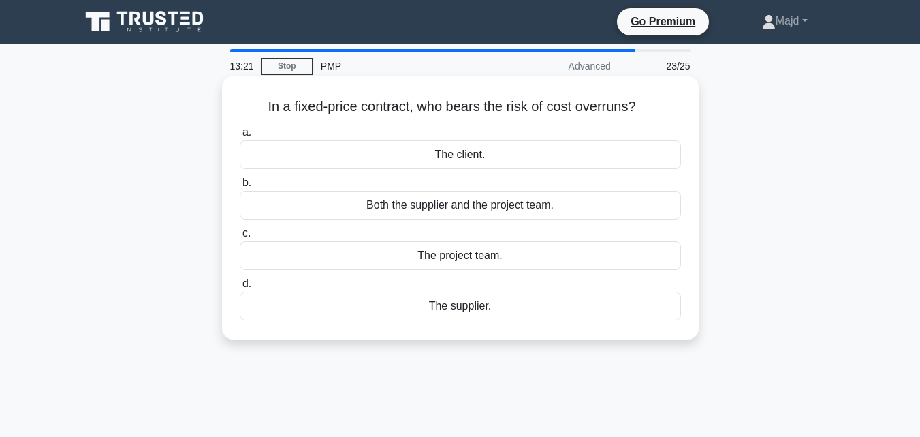
click at [499, 317] on div "The supplier." at bounding box center [460, 306] width 441 height 29
click at [240, 288] on input "d. The supplier." at bounding box center [240, 283] width 0 height 9
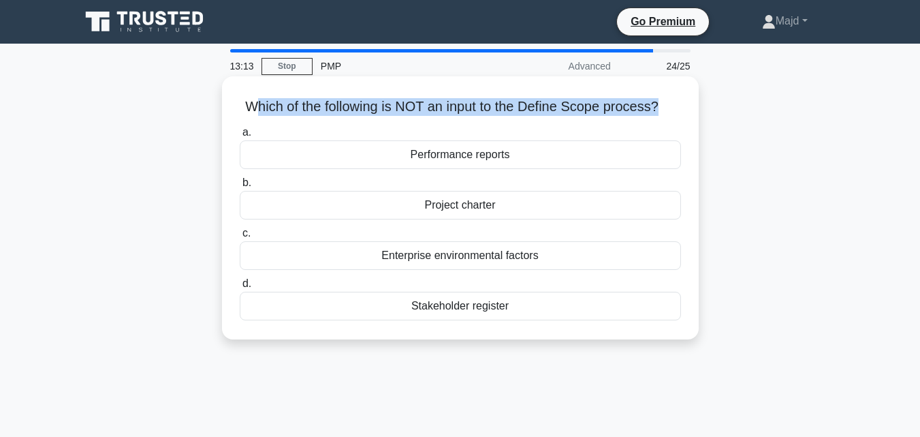
drag, startPoint x: 248, startPoint y: 99, endPoint x: 661, endPoint y: 105, distance: 413.5
click at [661, 105] on h5 "Which of the following is NOT an input to the Define Scope process? .spinner_0X…" at bounding box center [460, 107] width 444 height 18
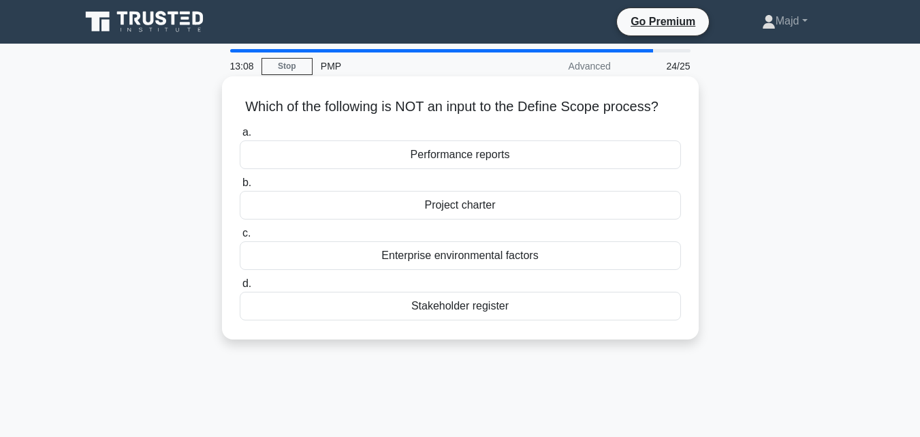
click at [443, 157] on div "Performance reports" at bounding box center [460, 154] width 441 height 29
click at [240, 137] on input "a. Performance reports" at bounding box center [240, 132] width 0 height 9
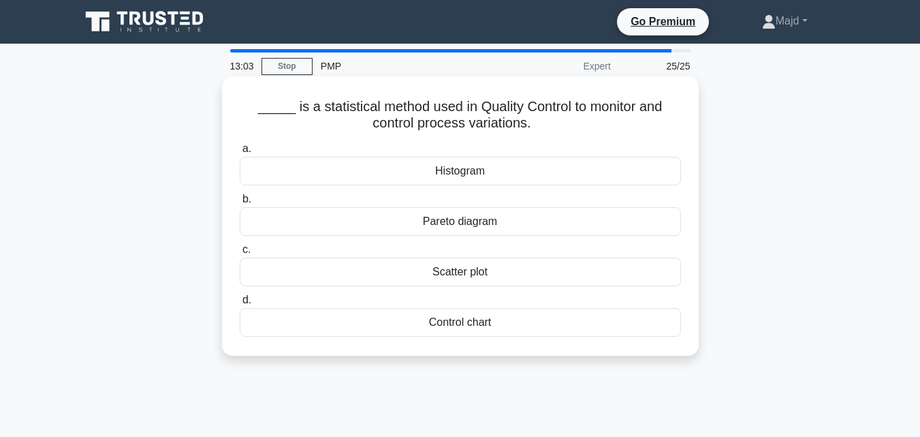
drag, startPoint x: 307, startPoint y: 108, endPoint x: 584, endPoint y: 124, distance: 277.0
click at [584, 124] on h5 "_____ is a statistical method used in Quality Control to monitor and control pr…" at bounding box center [460, 115] width 444 height 34
click at [507, 227] on div "Pareto diagram" at bounding box center [460, 221] width 441 height 29
click at [240, 204] on input "b. Pareto diagram" at bounding box center [240, 199] width 0 height 9
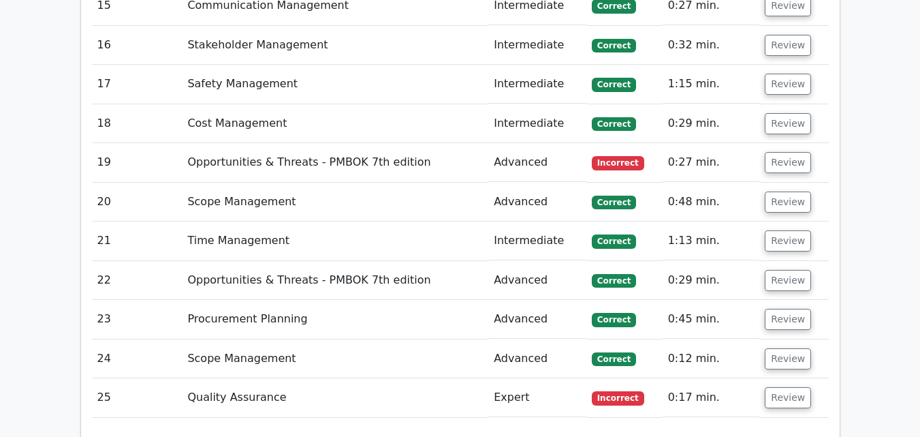
scroll to position [2906, 0]
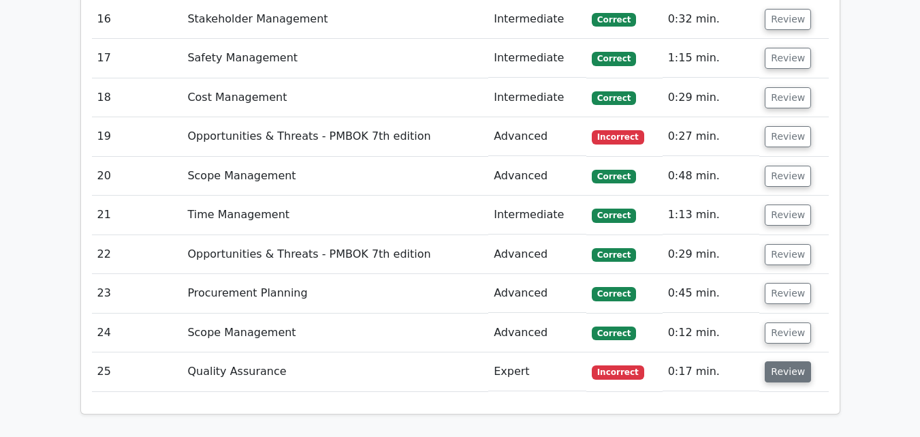
click at [770, 361] on button "Review" at bounding box center [788, 371] width 46 height 21
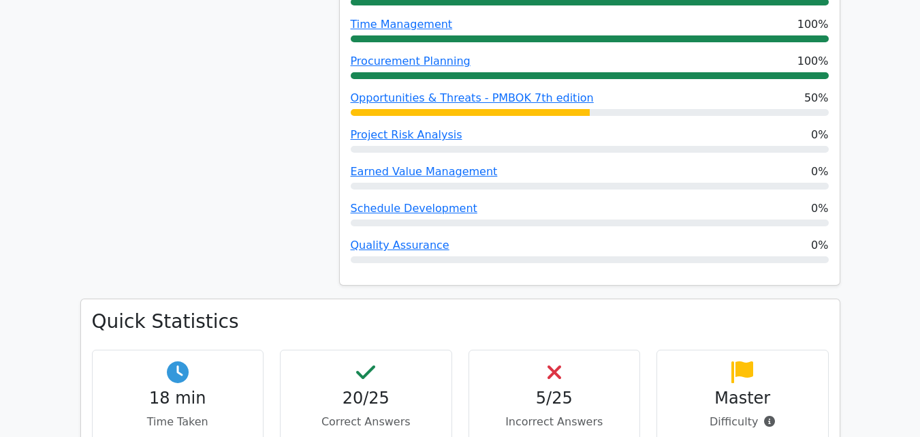
scroll to position [1453, 0]
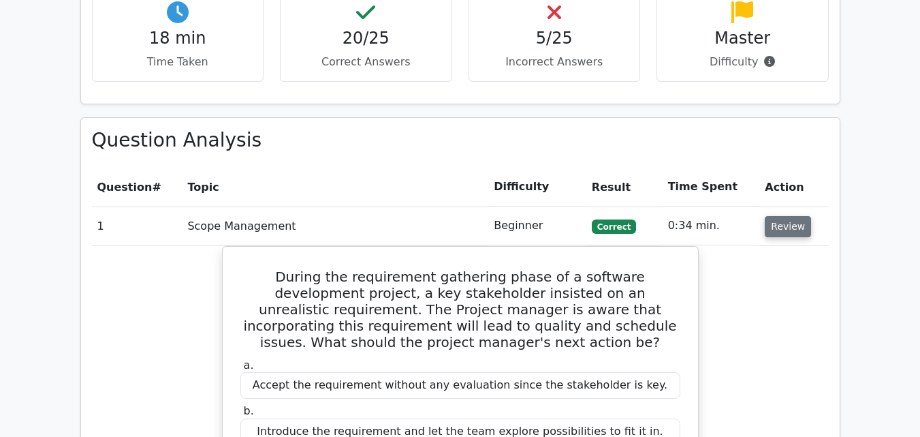
click at [772, 216] on button "Review" at bounding box center [788, 226] width 46 height 21
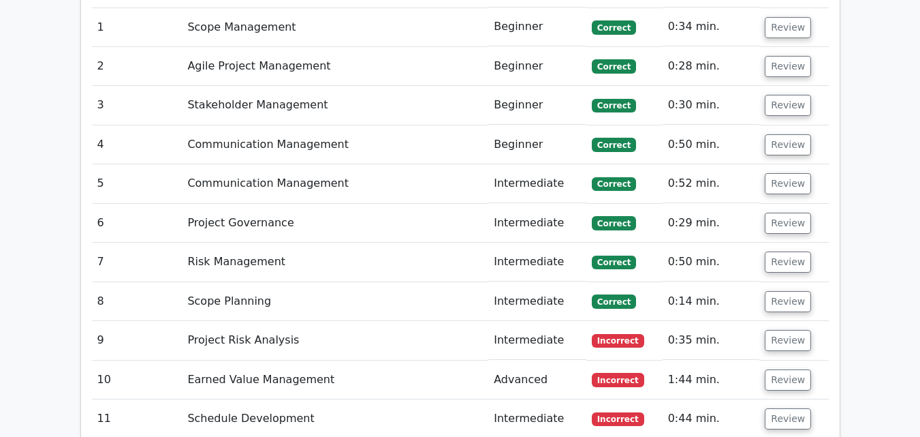
scroll to position [1635, 0]
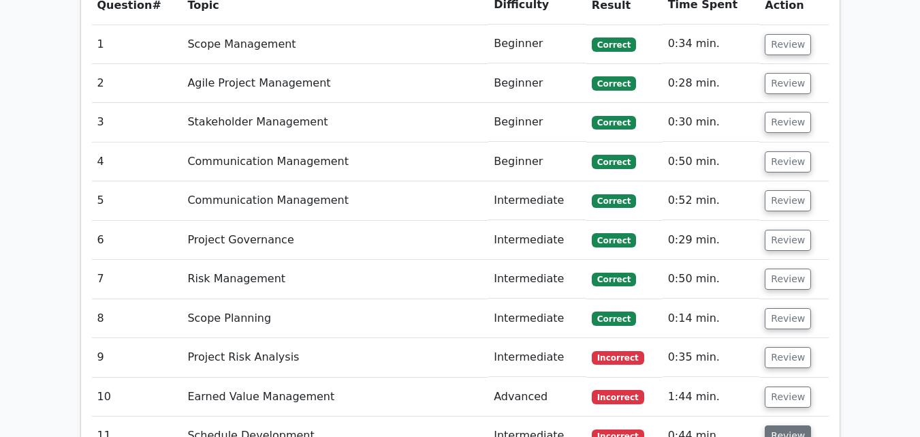
click at [766, 425] on button "Review" at bounding box center [788, 435] width 46 height 21
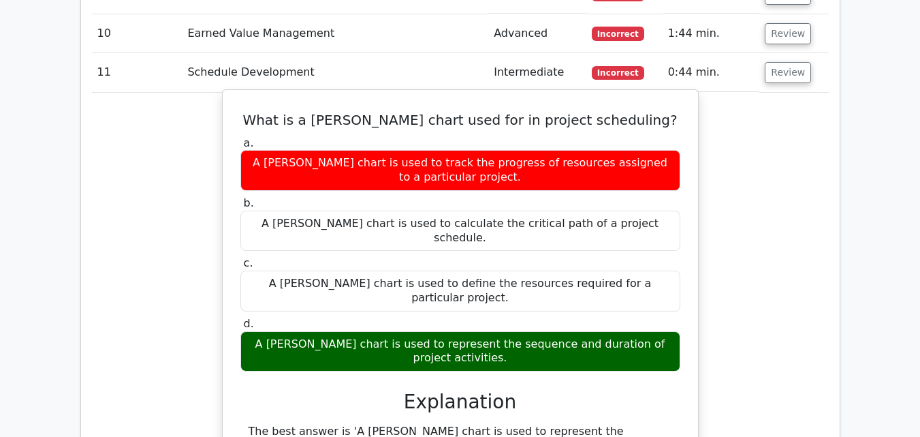
scroll to position [1817, 0]
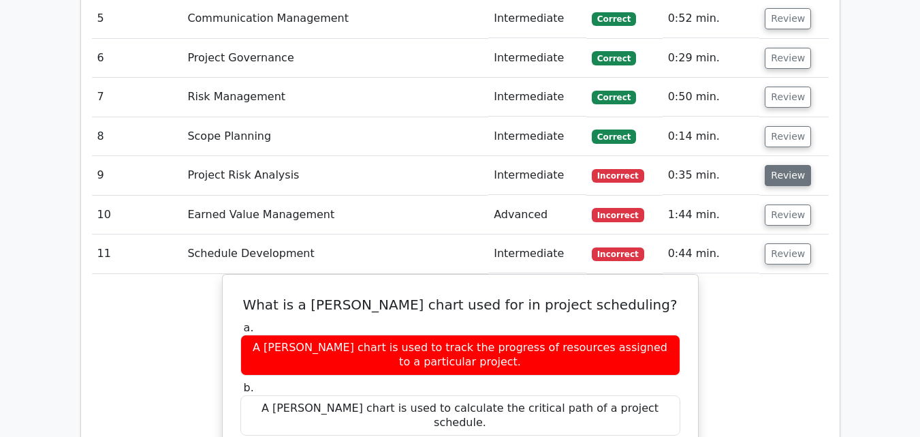
click at [772, 165] on button "Review" at bounding box center [788, 175] width 46 height 21
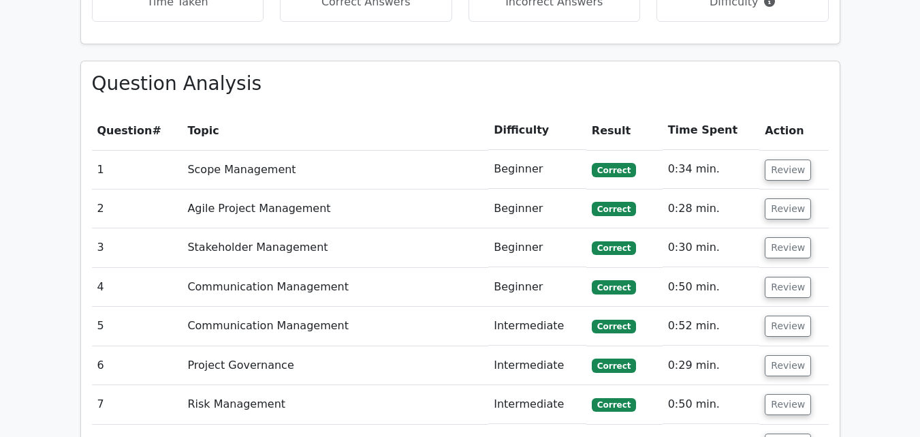
scroll to position [1635, 0]
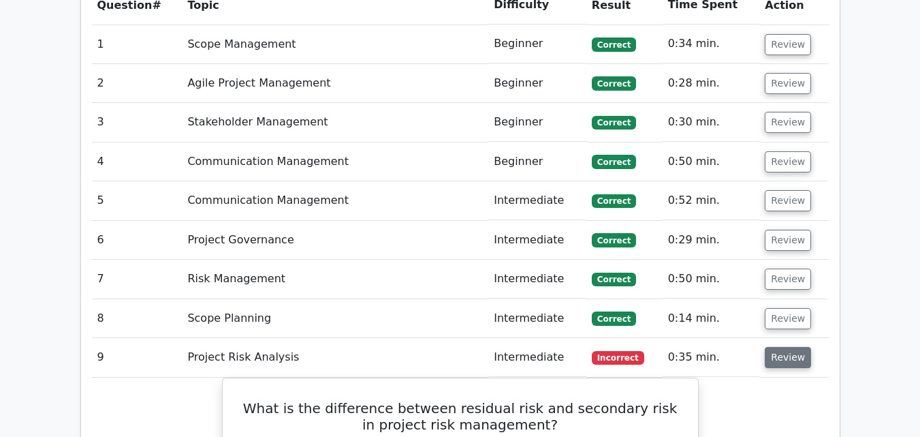
click at [769, 347] on button "Review" at bounding box center [788, 357] width 46 height 21
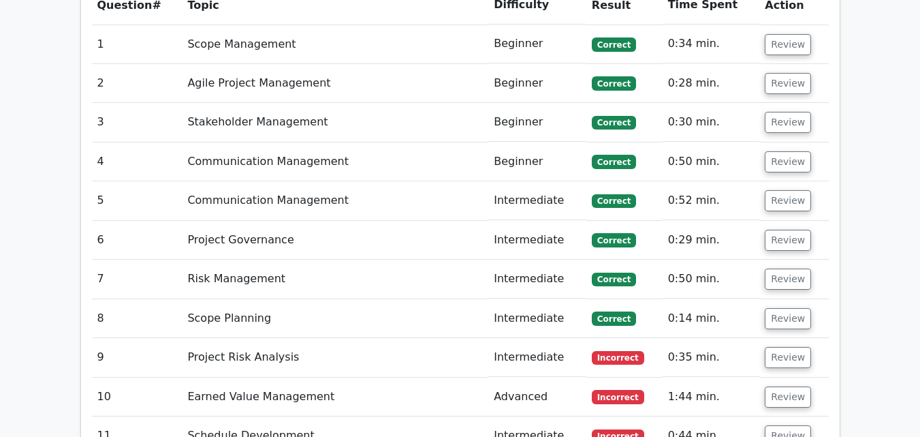
scroll to position [1817, 0]
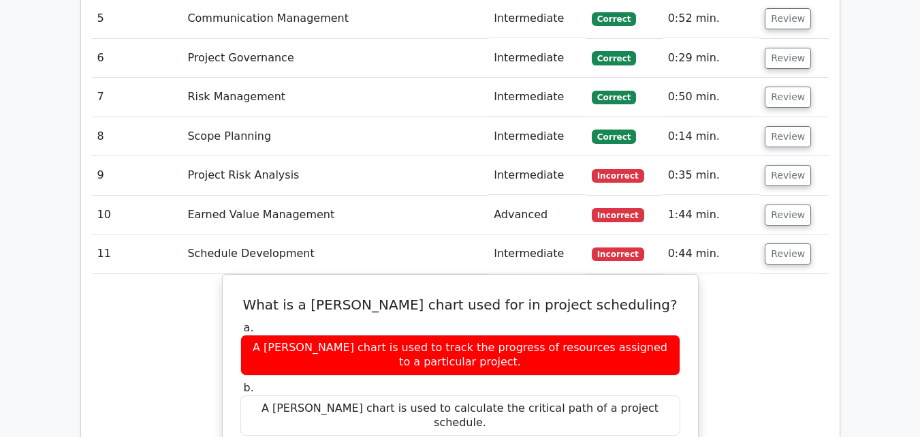
drag, startPoint x: 841, startPoint y: 268, endPoint x: 806, endPoint y: 258, distance: 36.2
click at [236, 234] on td "Schedule Development" at bounding box center [335, 253] width 306 height 39
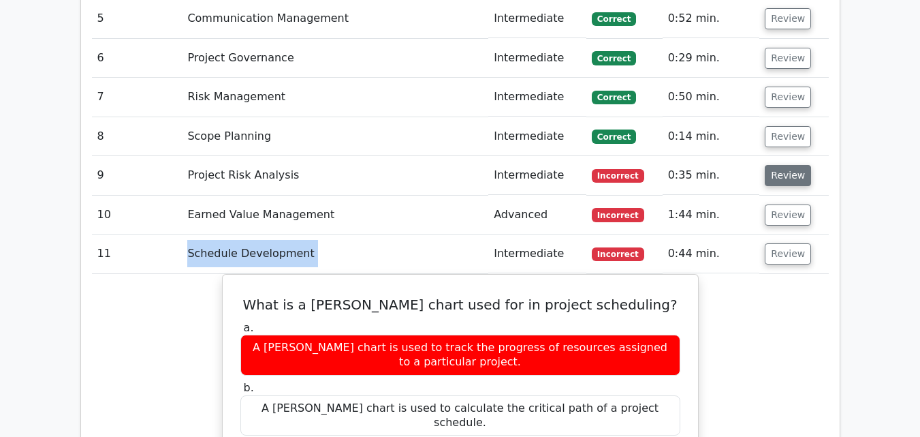
click at [779, 165] on button "Review" at bounding box center [788, 175] width 46 height 21
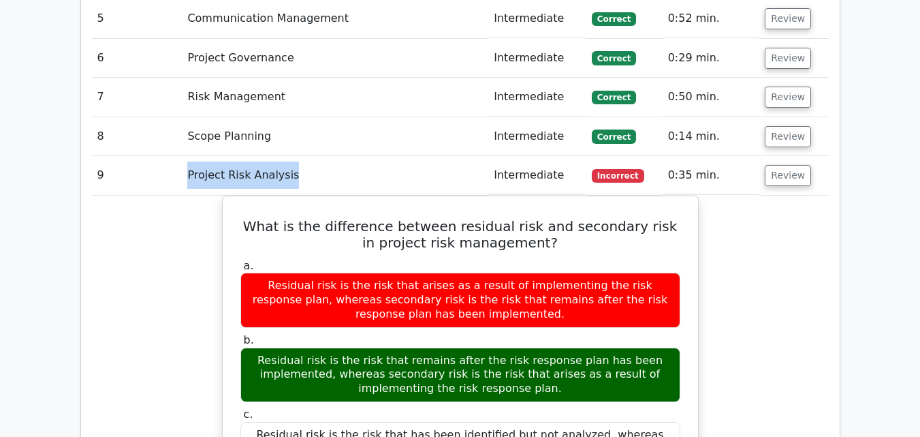
drag, startPoint x: 296, startPoint y: 109, endPoint x: 182, endPoint y: 112, distance: 114.5
click at [182, 156] on td "Project Risk Analysis" at bounding box center [335, 175] width 306 height 39
click at [287, 156] on td "Project Risk Analysis" at bounding box center [335, 175] width 306 height 39
drag, startPoint x: 285, startPoint y: 110, endPoint x: 226, endPoint y: 112, distance: 58.6
click at [226, 156] on td "Project Risk Analysis" at bounding box center [335, 175] width 306 height 39
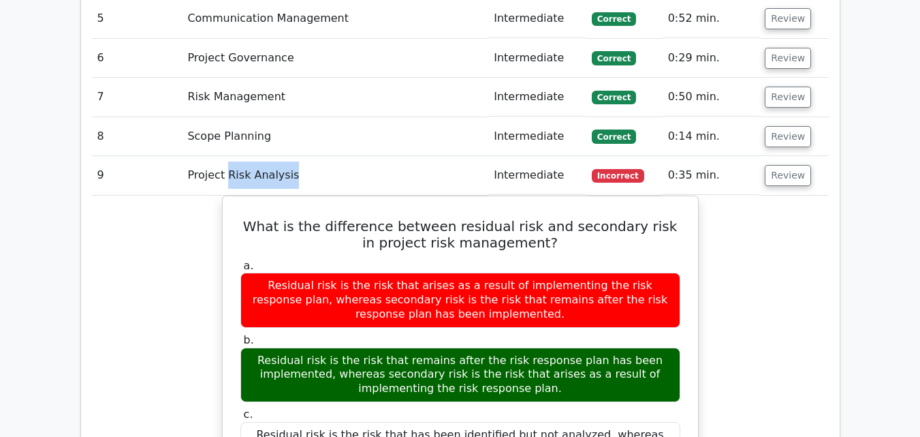
copy td "Risk Analysis"
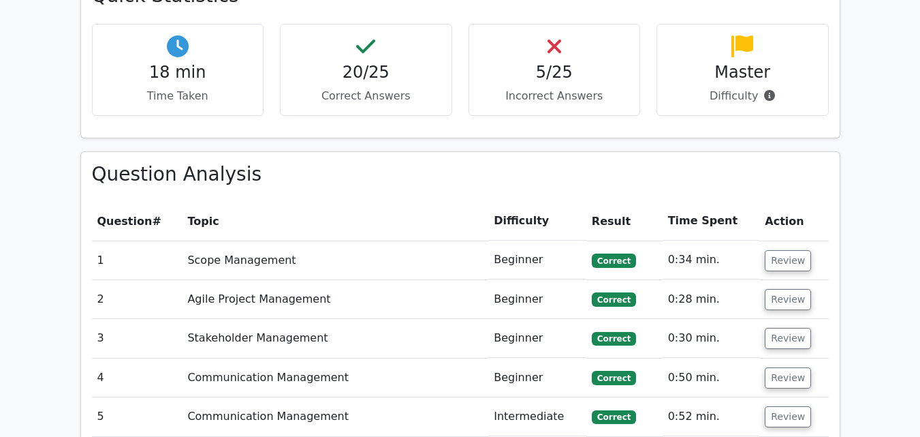
scroll to position [1635, 0]
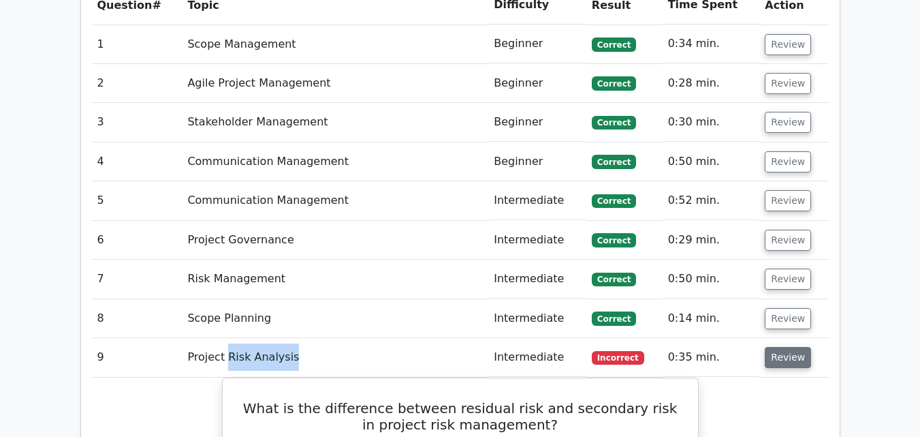
click at [775, 347] on button "Review" at bounding box center [788, 357] width 46 height 21
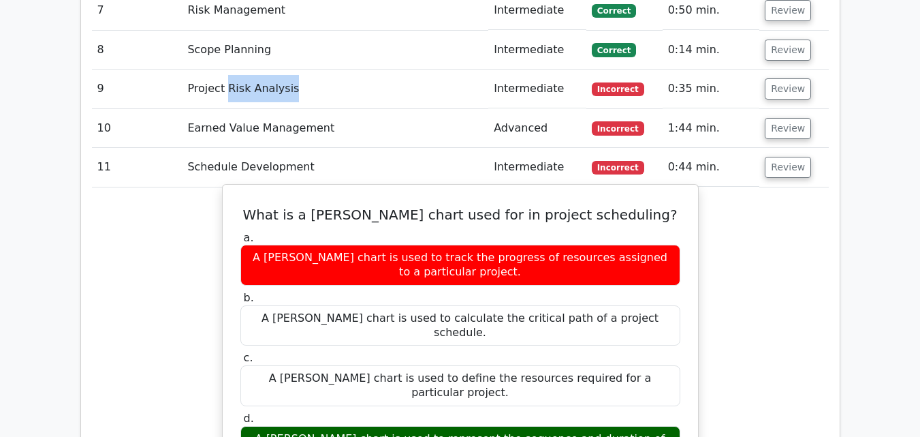
scroll to position [2180, 0]
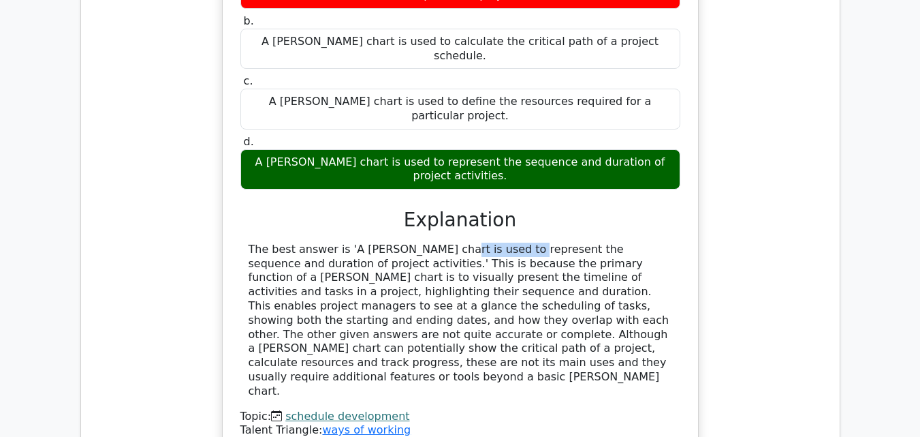
drag, startPoint x: 354, startPoint y: 146, endPoint x: 415, endPoint y: 144, distance: 61.3
click at [415, 242] on div "The best answer is 'A [PERSON_NAME] chart is used to represent the sequence and…" at bounding box center [461, 320] width 424 height 156
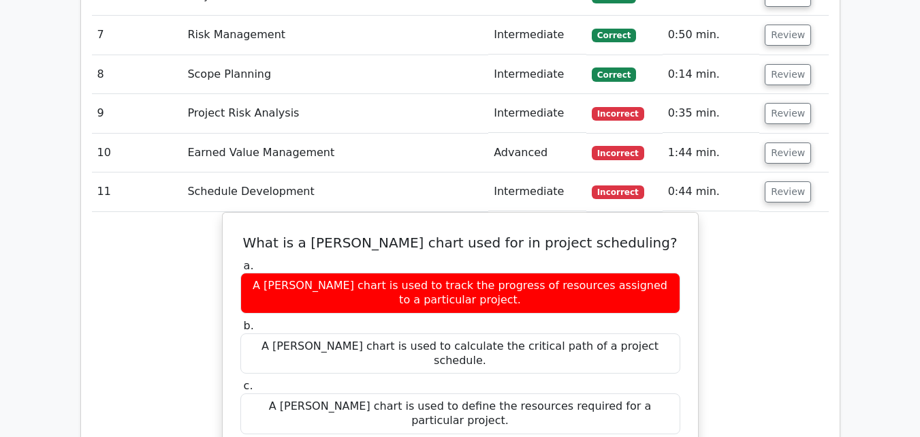
scroll to position [1817, 0]
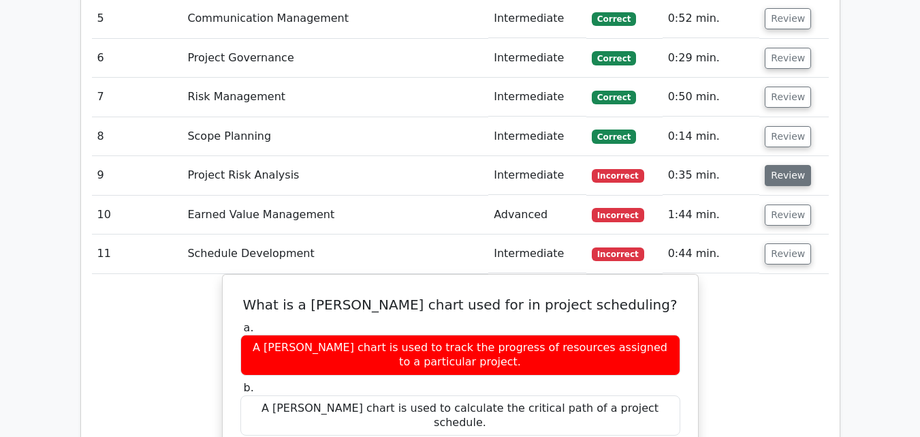
click at [781, 165] on button "Review" at bounding box center [788, 175] width 46 height 21
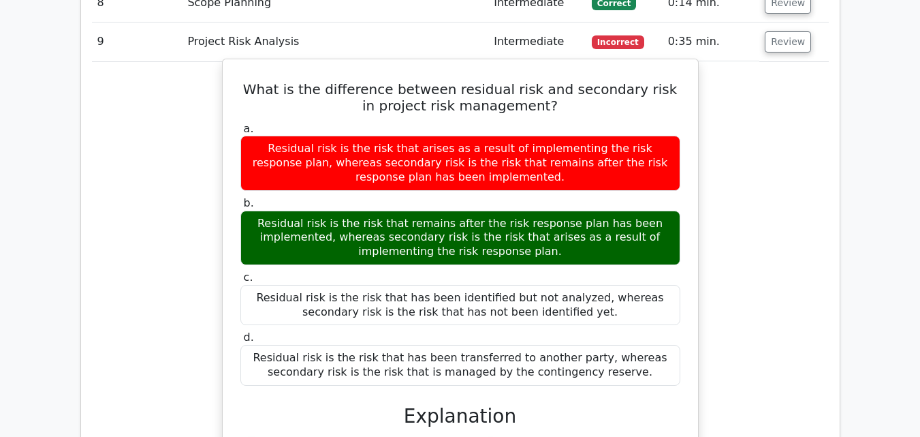
scroll to position [1998, 0]
